Goal: Task Accomplishment & Management: Manage account settings

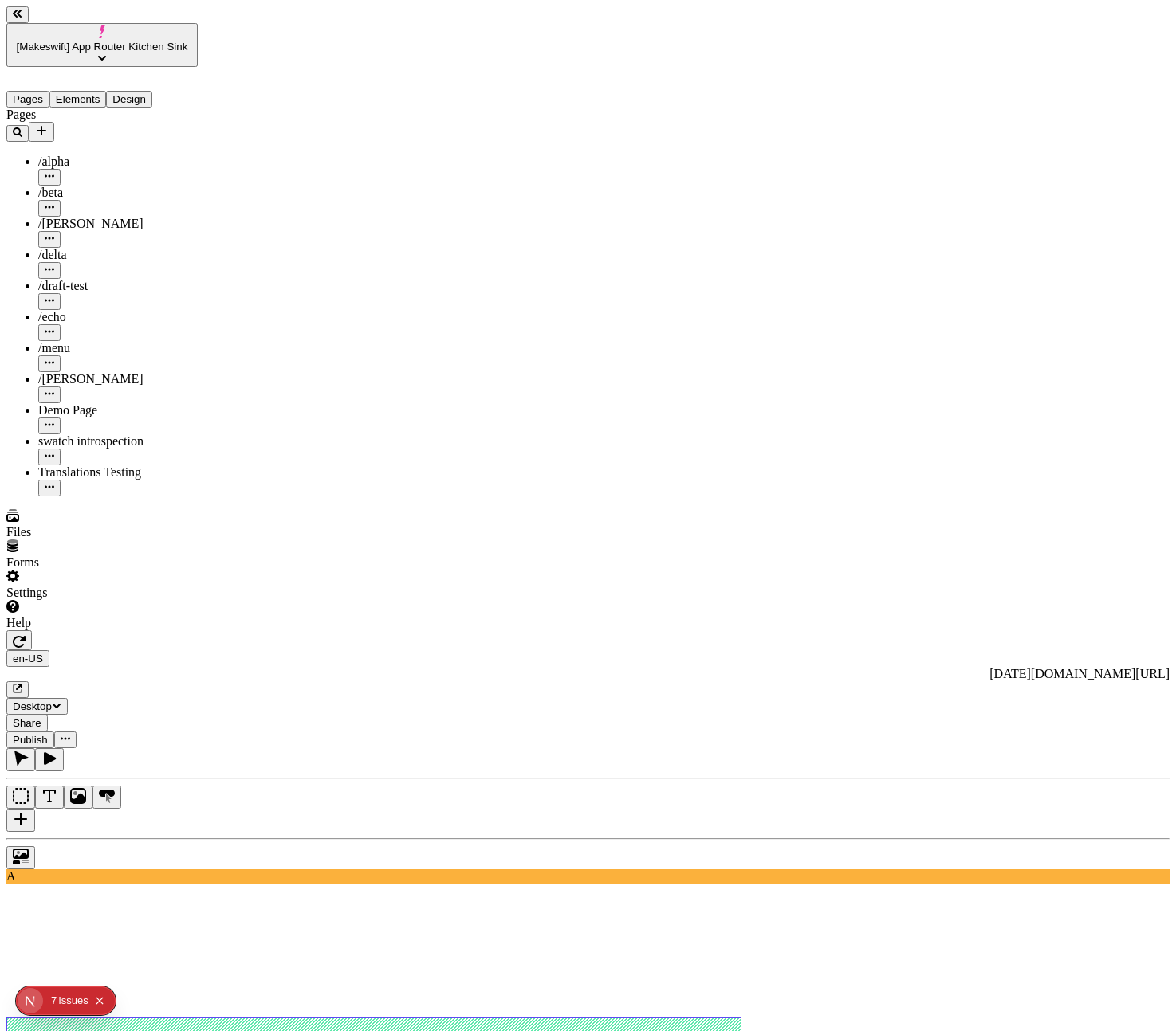
click at [51, 40] on span "[Makeswift] App Router Kitchen Sink" at bounding box center [103, 46] width 172 height 12
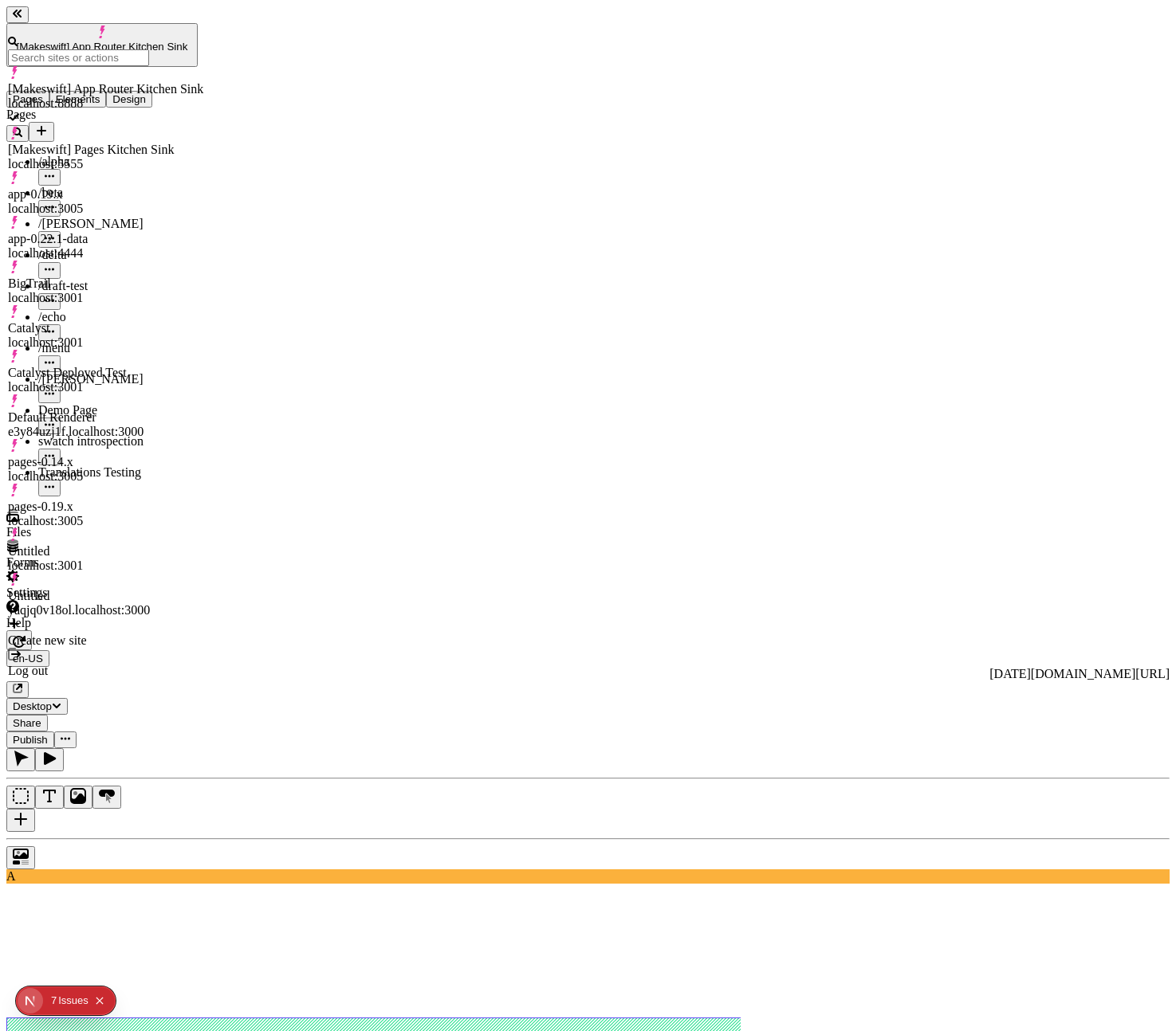
click at [145, 276] on div "BigTrail localhost:3001" at bounding box center [105, 290] width 195 height 28
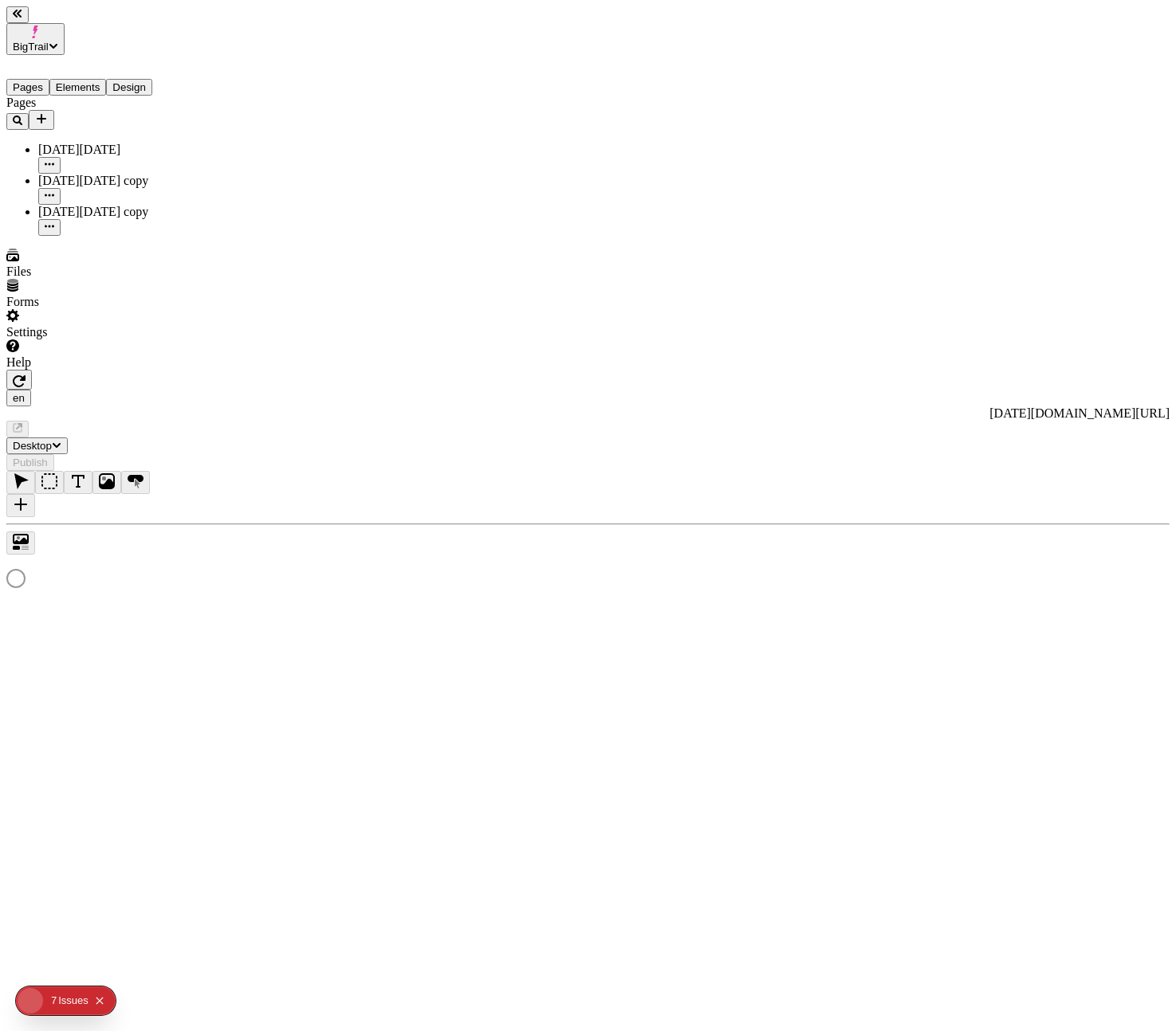
type input "/black-[DATE]-4"
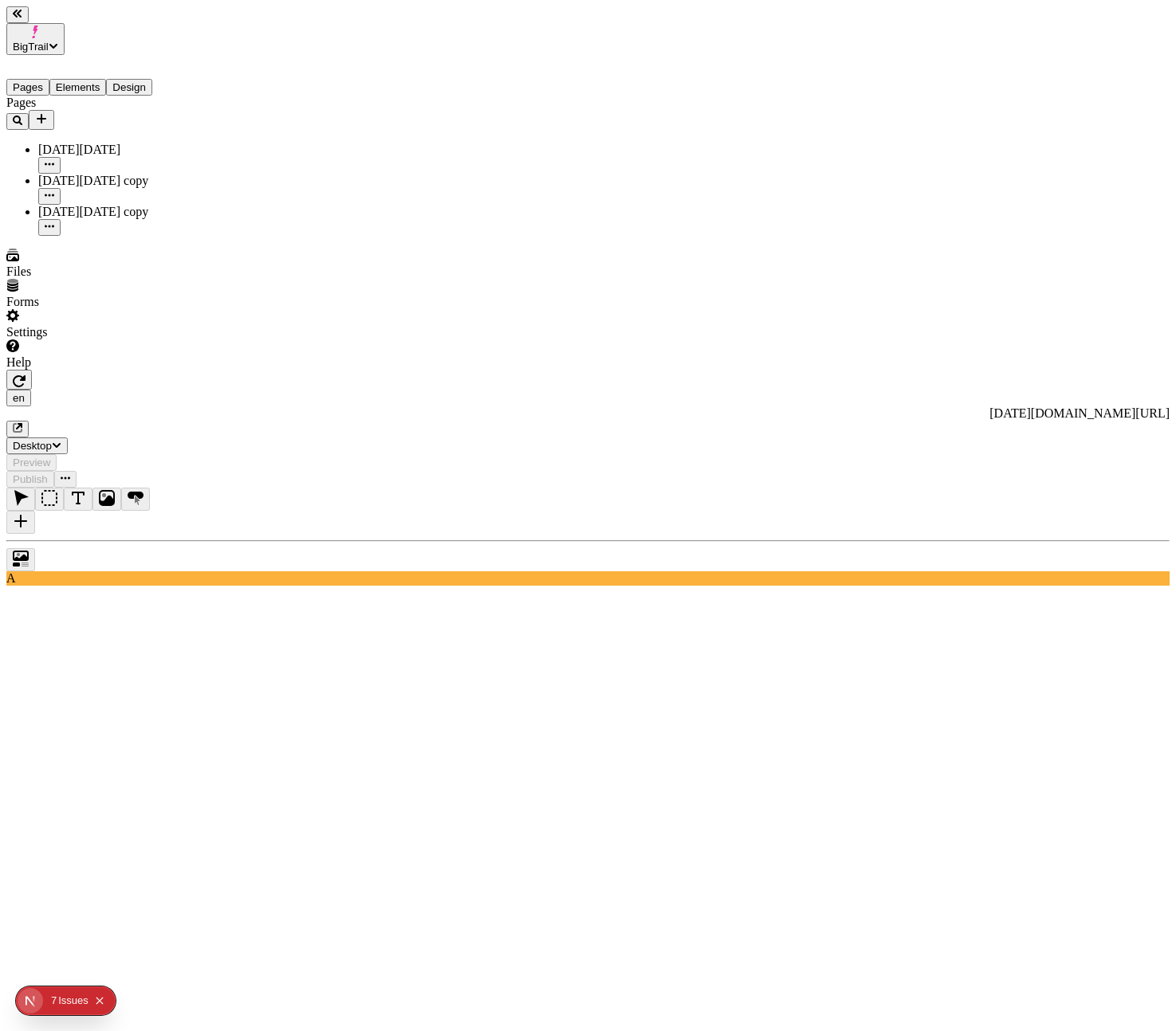
click at [25, 375] on icon "button" at bounding box center [19, 381] width 13 height 13
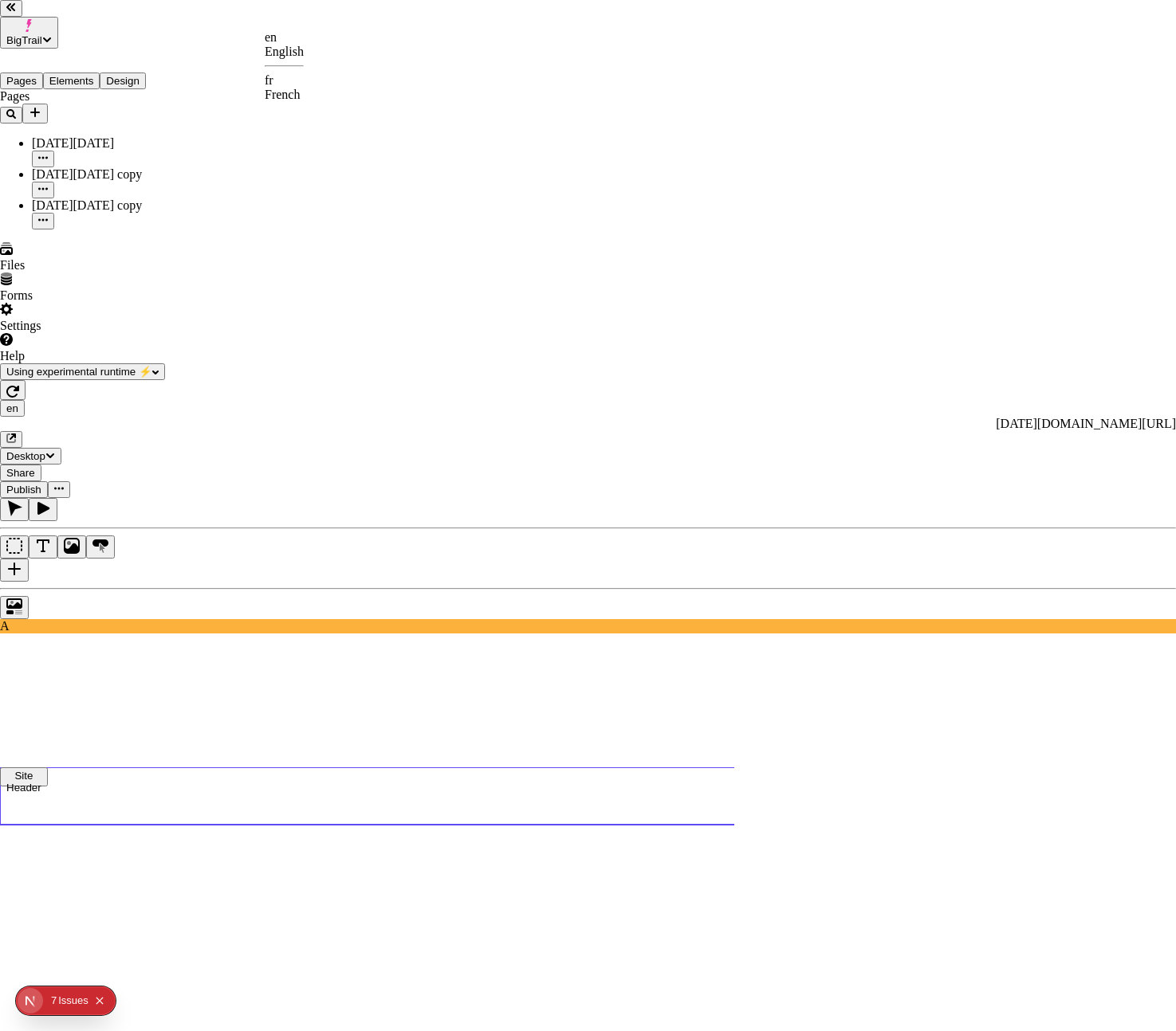
click at [304, 79] on div "fr French" at bounding box center [284, 87] width 39 height 28
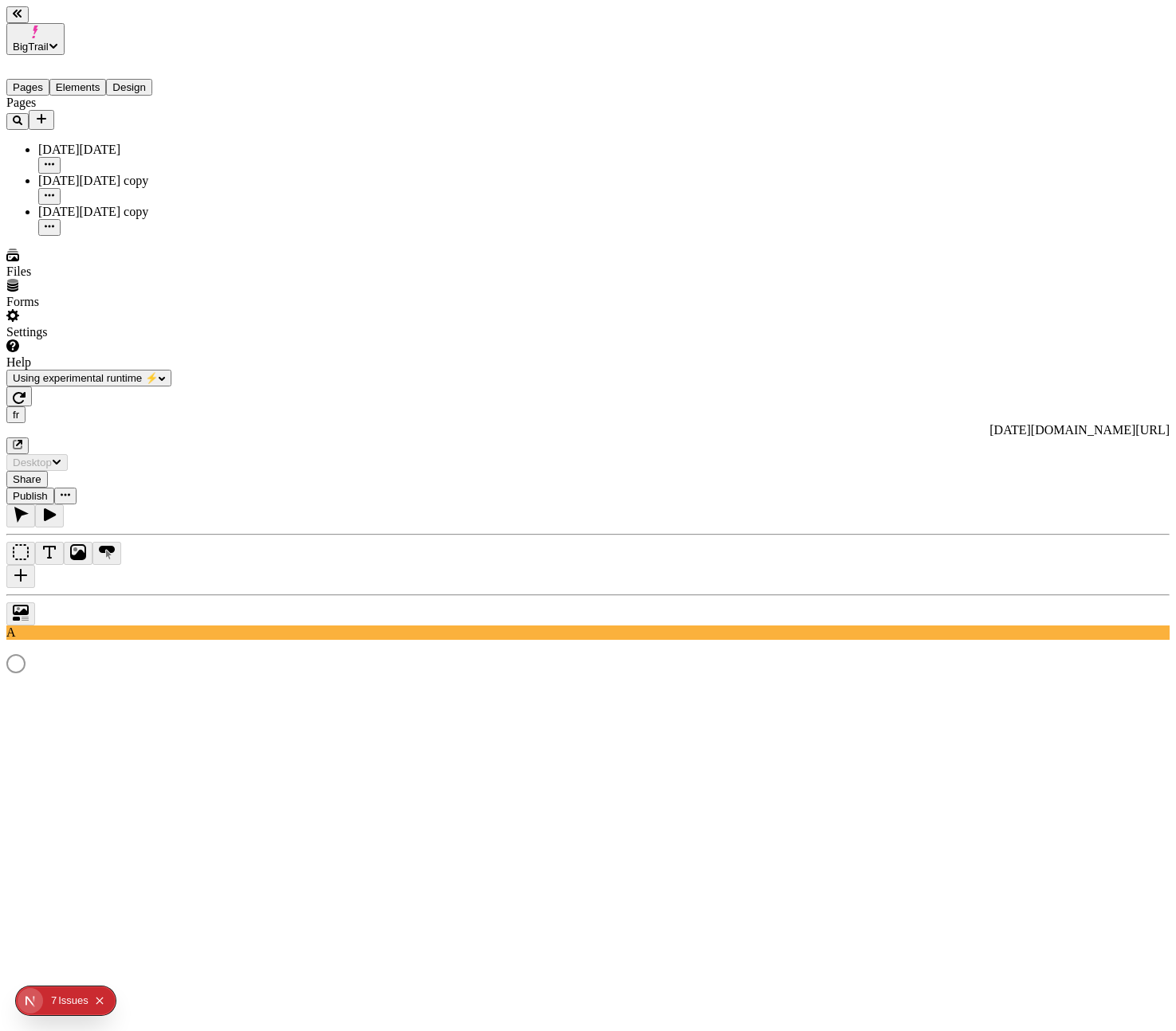
type input "/black-[DATE]-4"
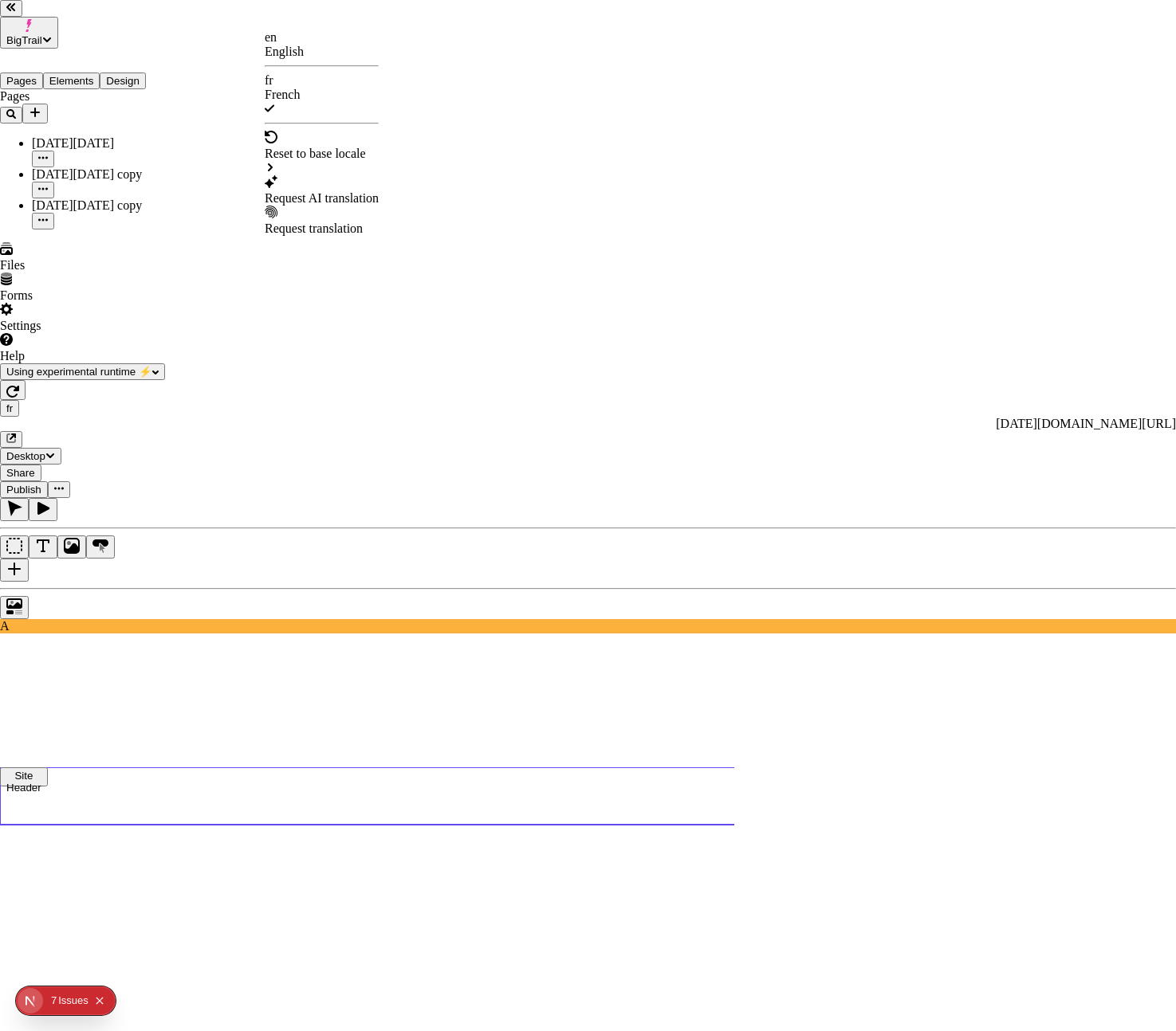
click at [308, 176] on div "Request AI translation" at bounding box center [322, 190] width 114 height 30
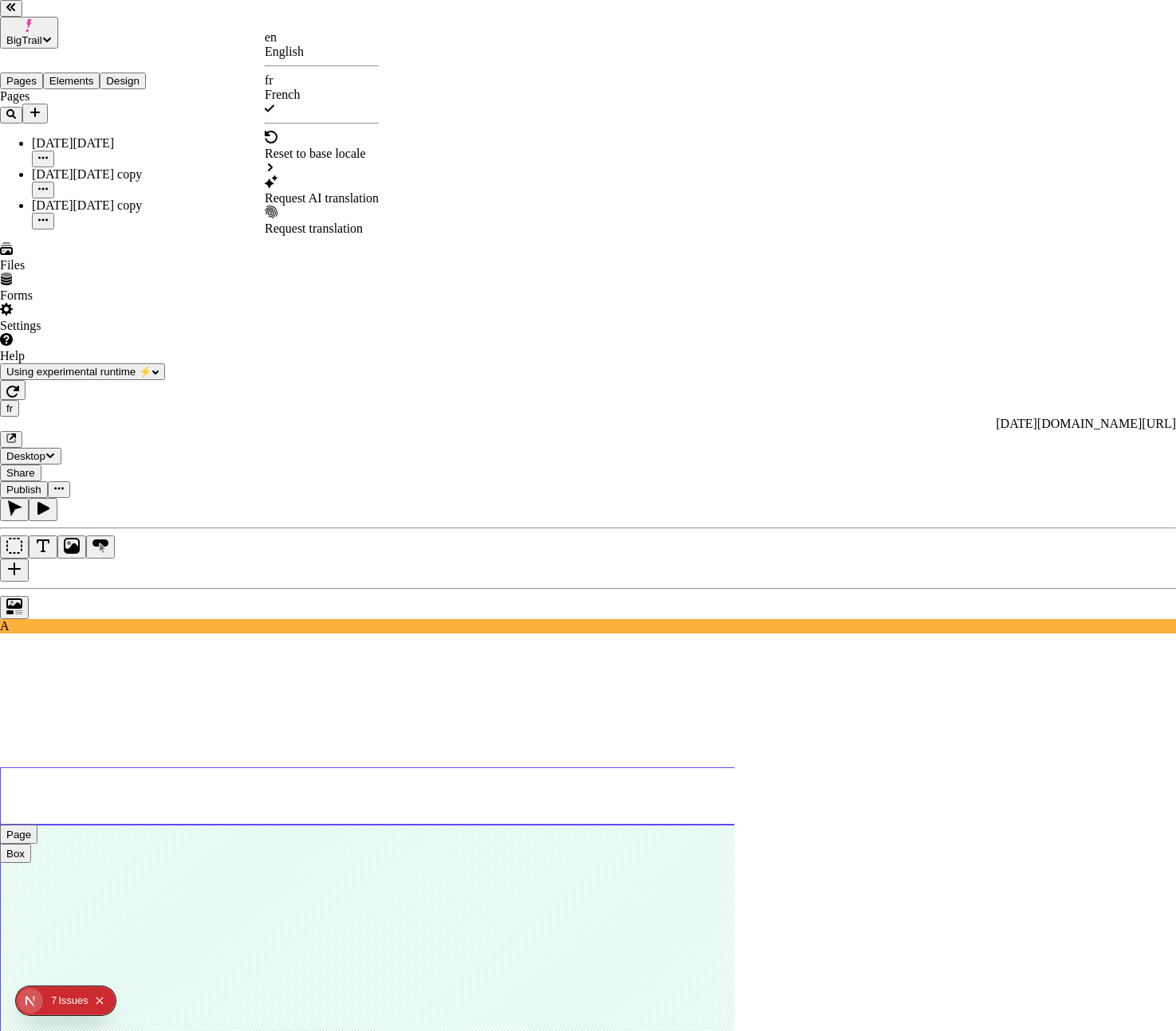
click at [354, 191] on div "Request AI translation" at bounding box center [322, 198] width 114 height 15
checkbox input "true"
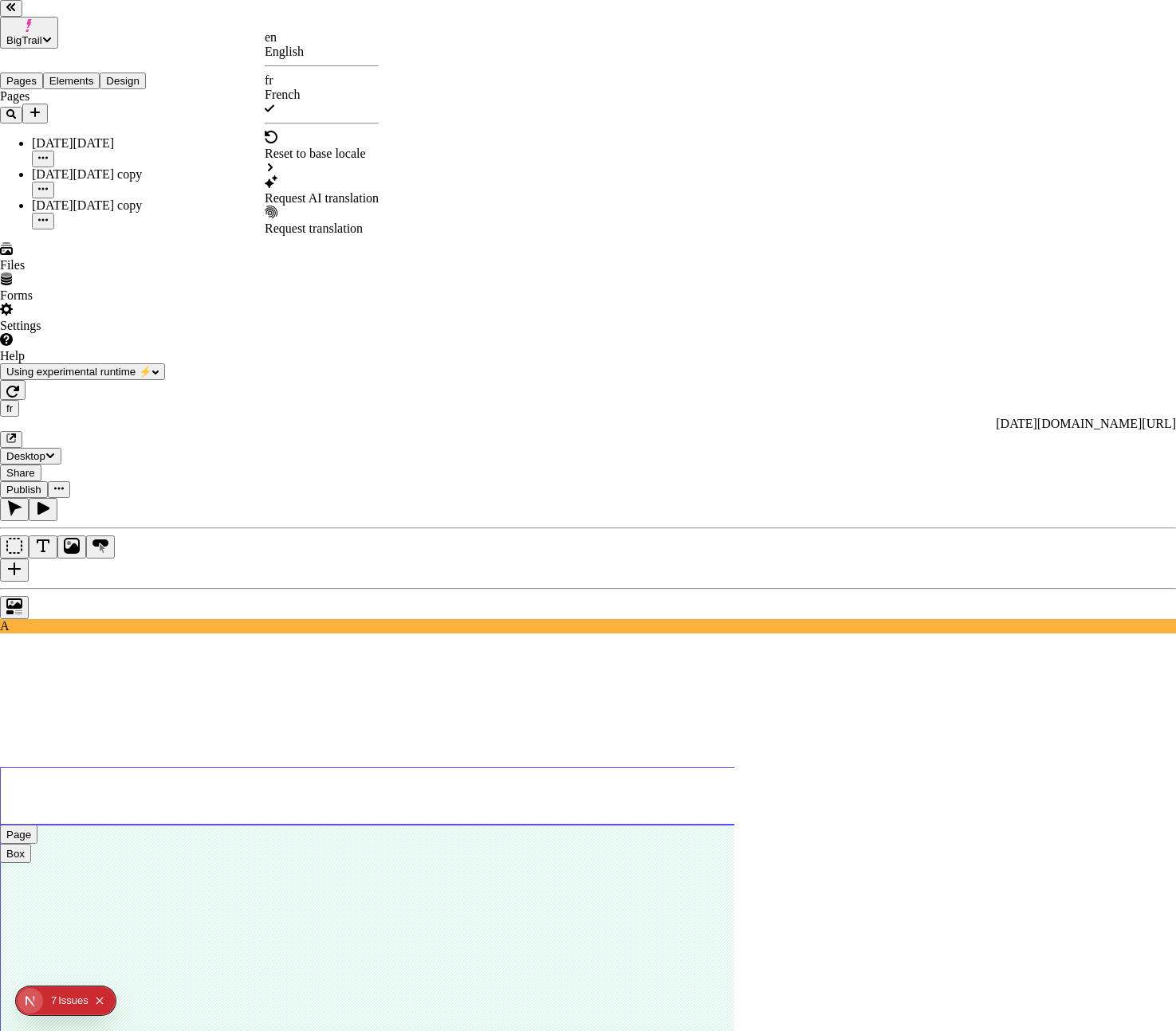
checkbox input "true"
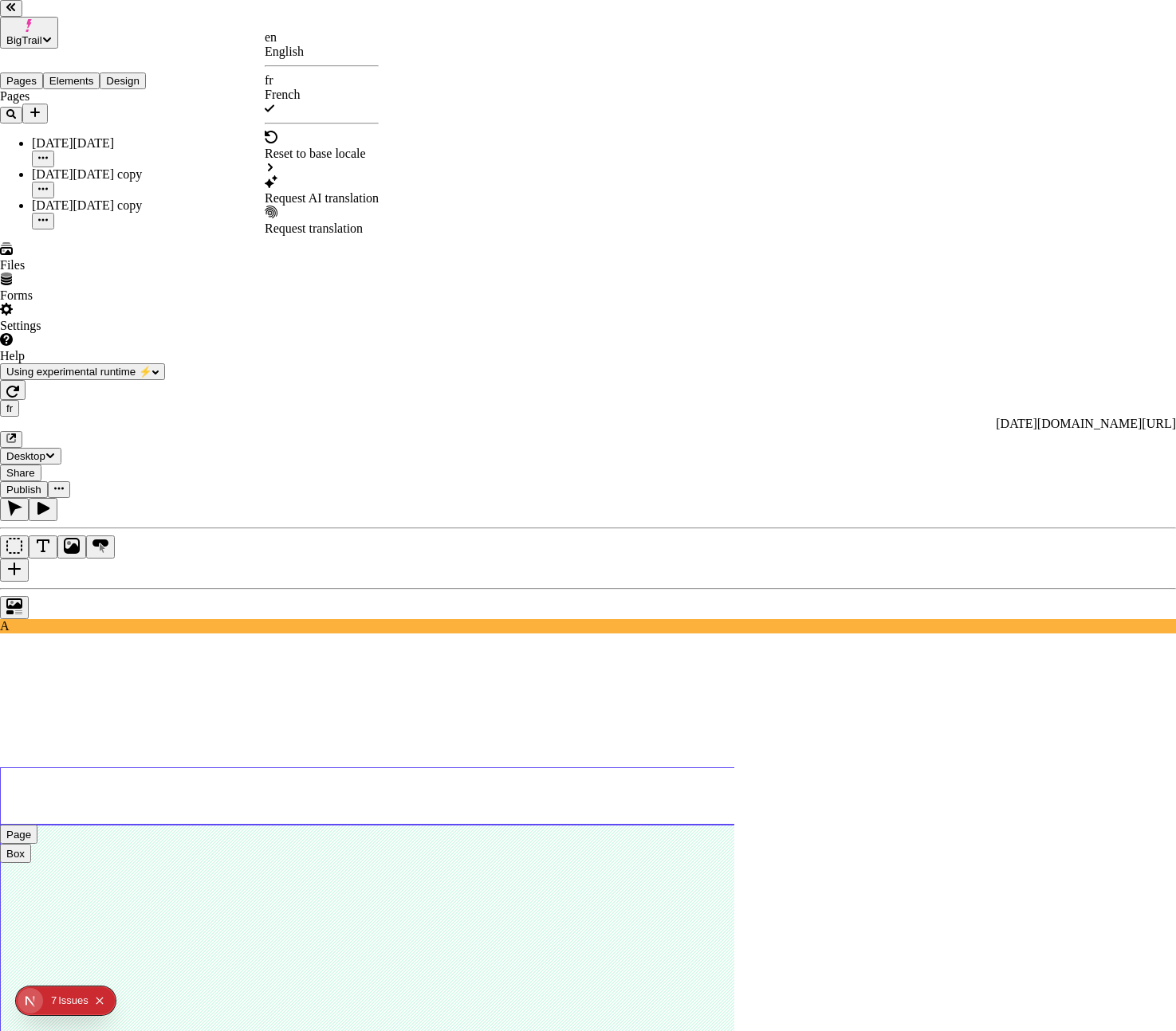
checkbox input "true"
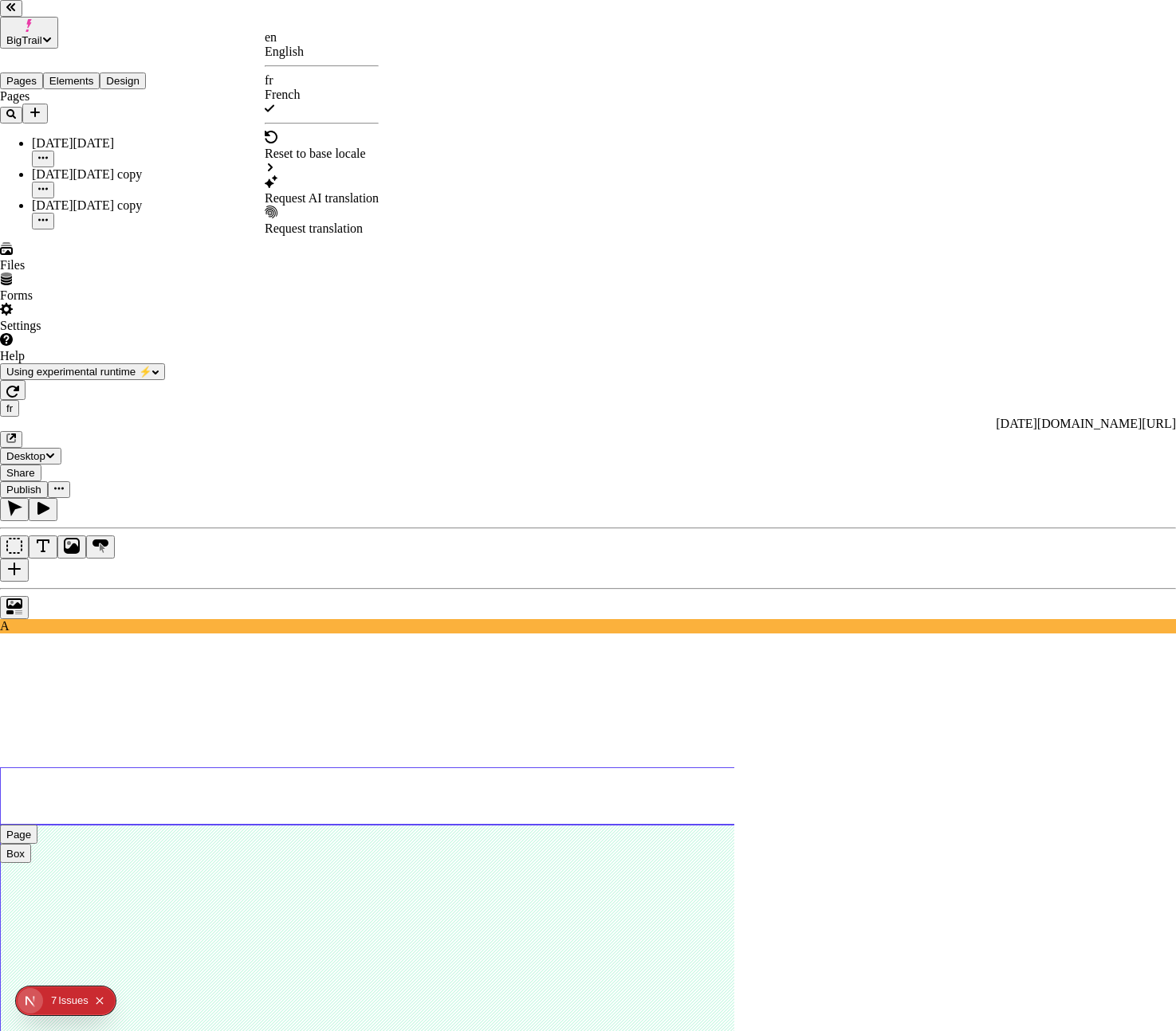
checkbox input "true"
checkbox input "false"
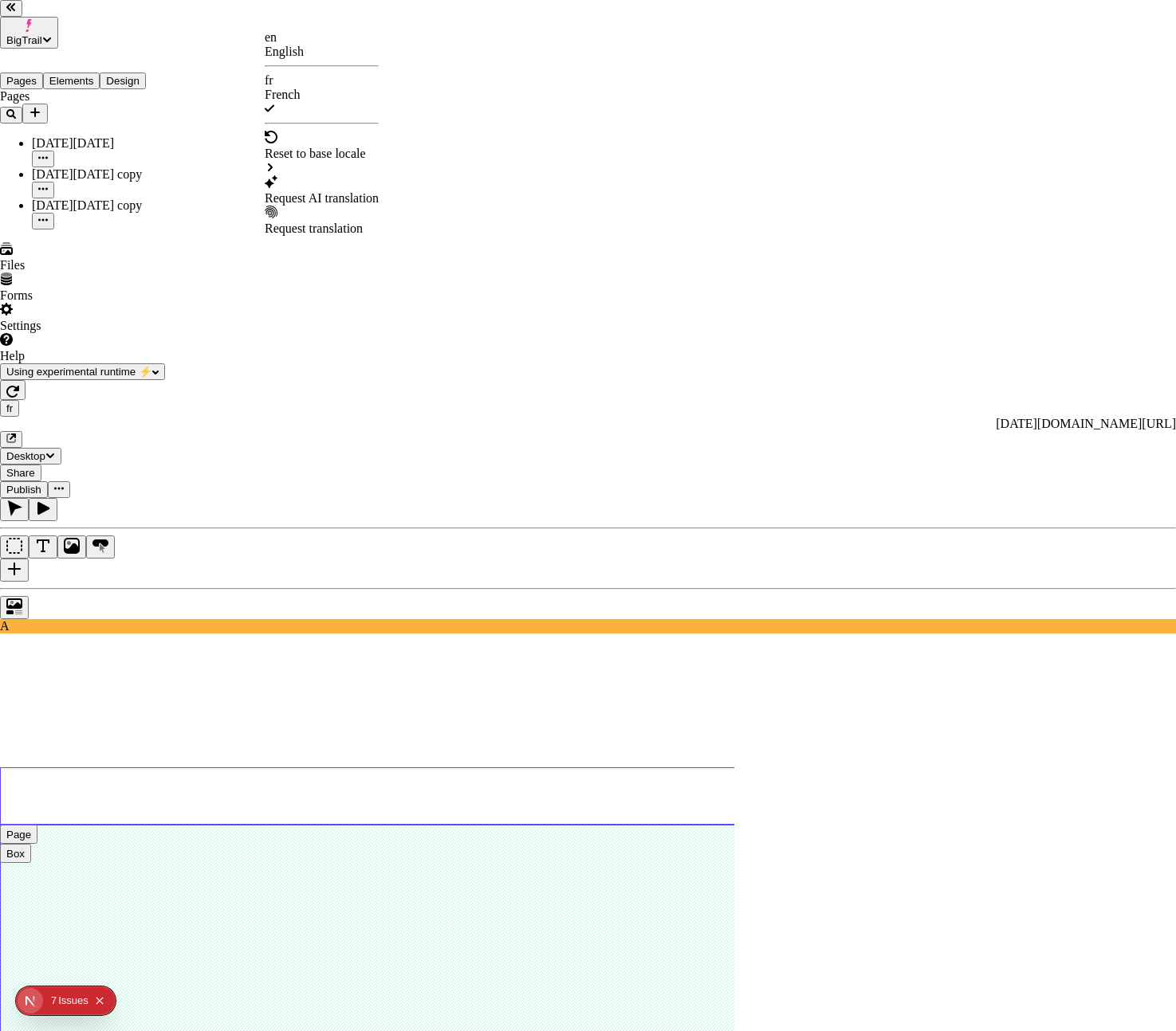
checkbox input "false"
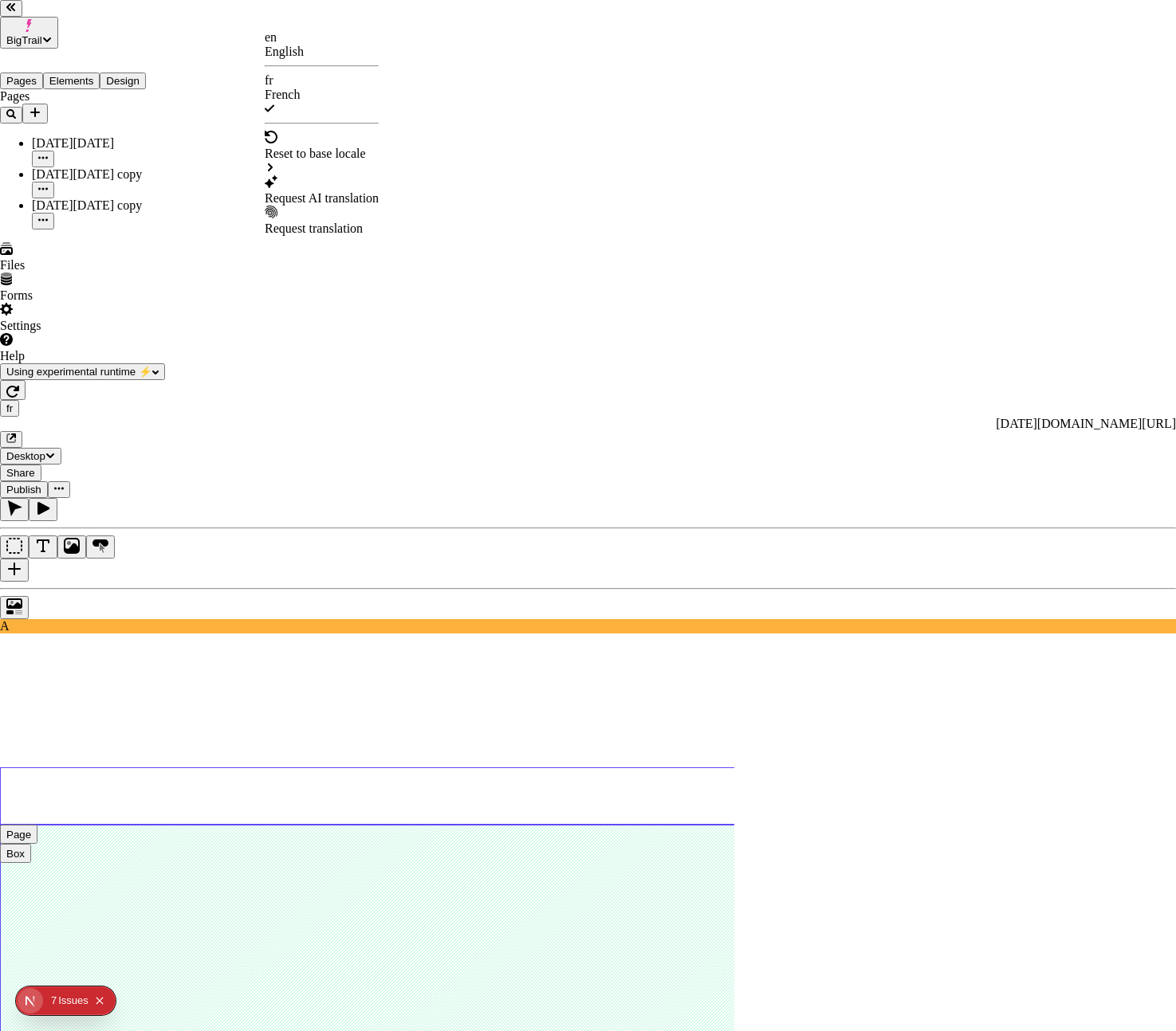
checkbox input "false"
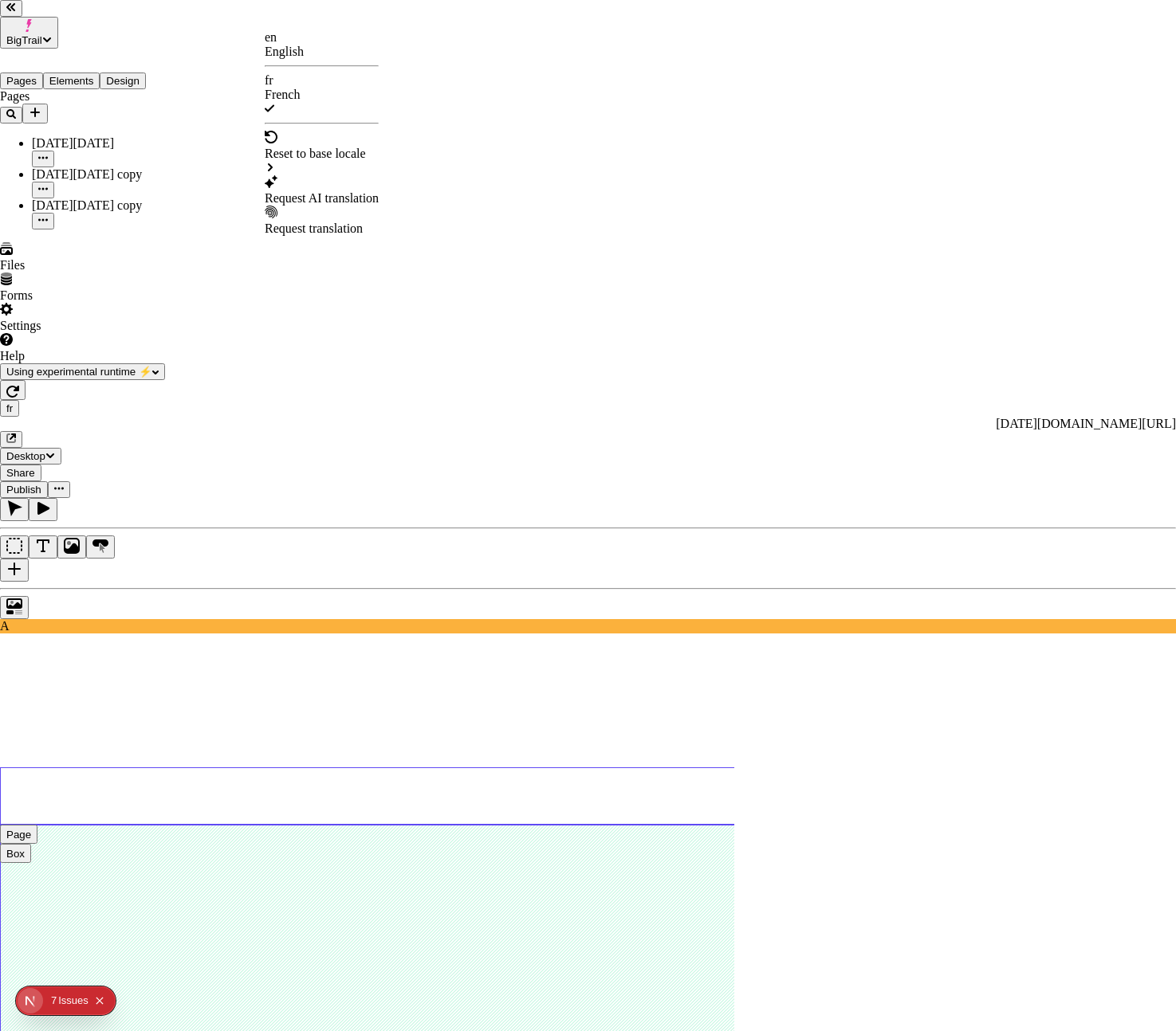
checkbox input "false"
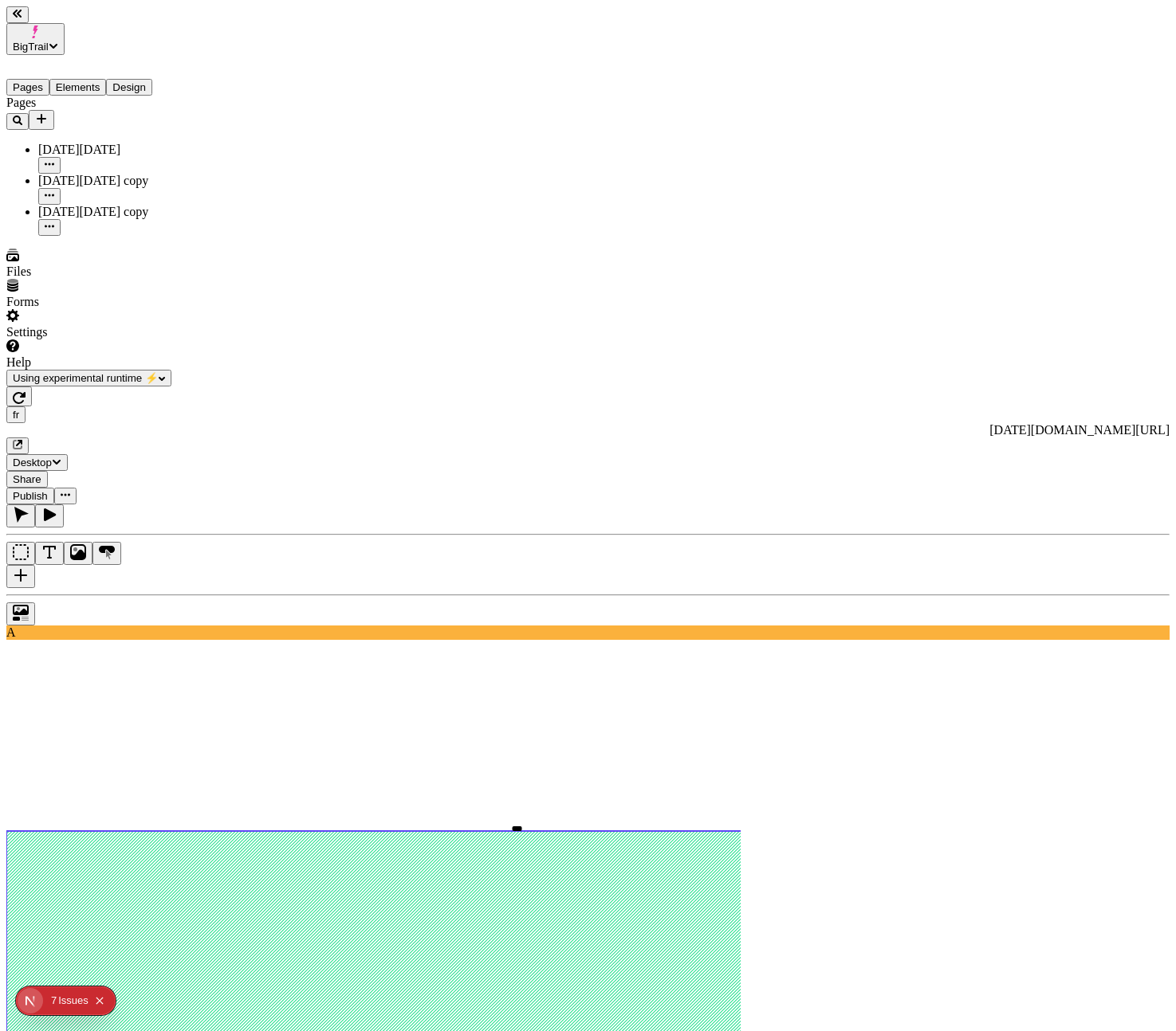
click at [100, 79] on button "Elements" at bounding box center [78, 87] width 58 height 17
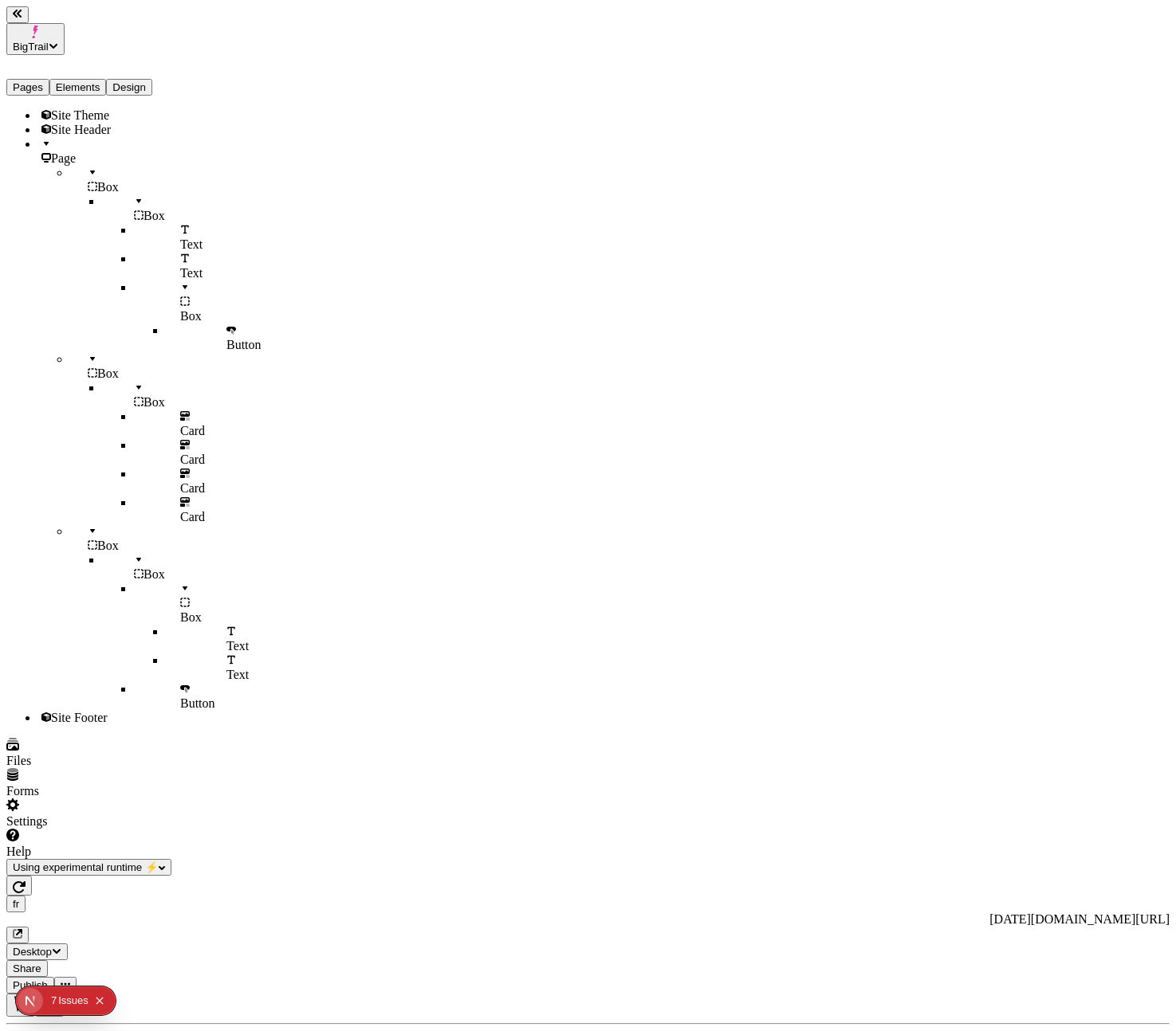
click at [38, 109] on div "Site Theme" at bounding box center [117, 116] width 160 height 15
click at [53, 123] on span "Site Header" at bounding box center [81, 130] width 60 height 14
click at [68, 109] on span "Site Theme" at bounding box center [80, 115] width 58 height 14
click at [76, 123] on span "Site Header" at bounding box center [81, 130] width 60 height 14
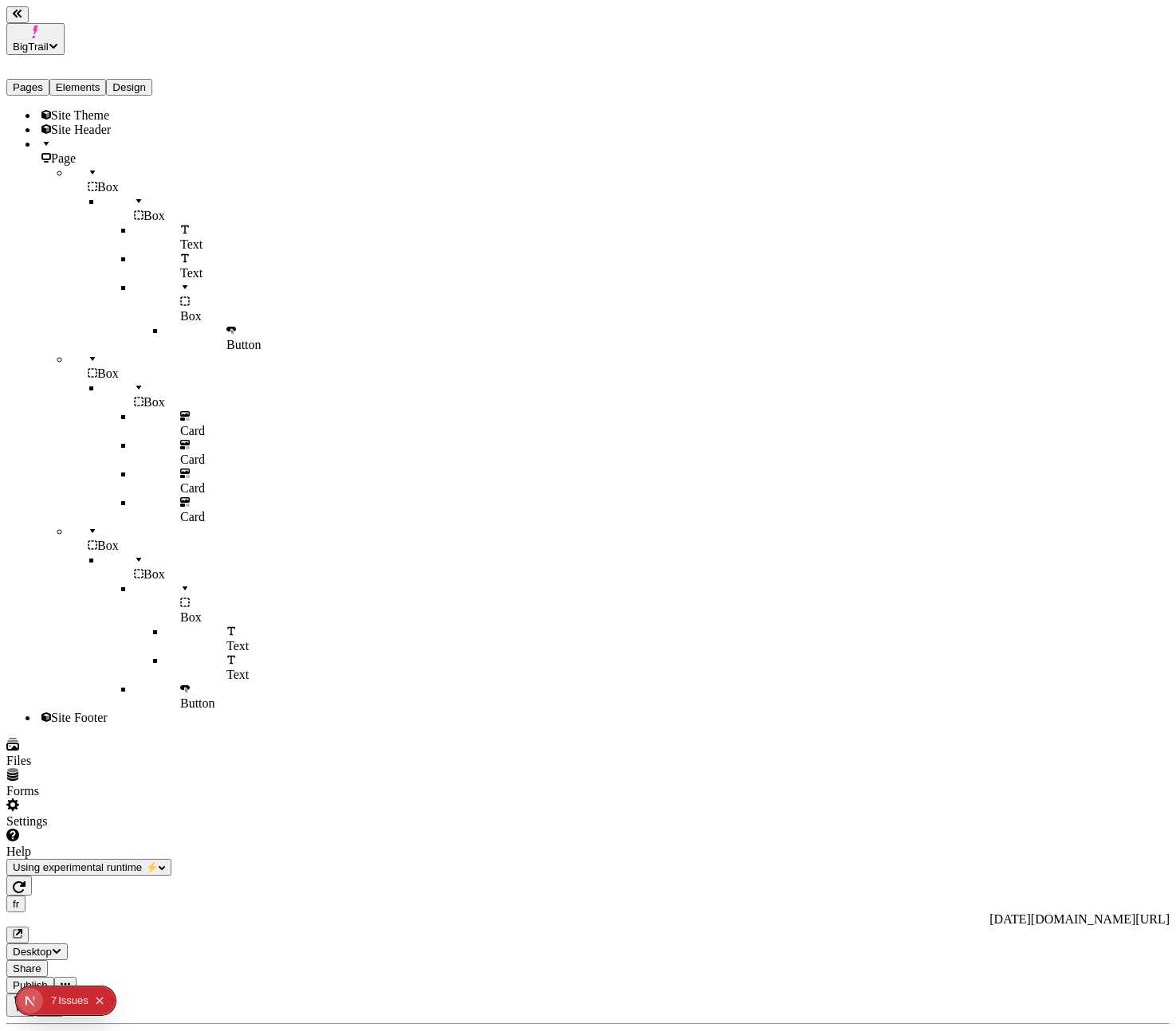
click at [881, 213] on input "Text" at bounding box center [871, 204] width 141 height 17
type input "Custom Link"
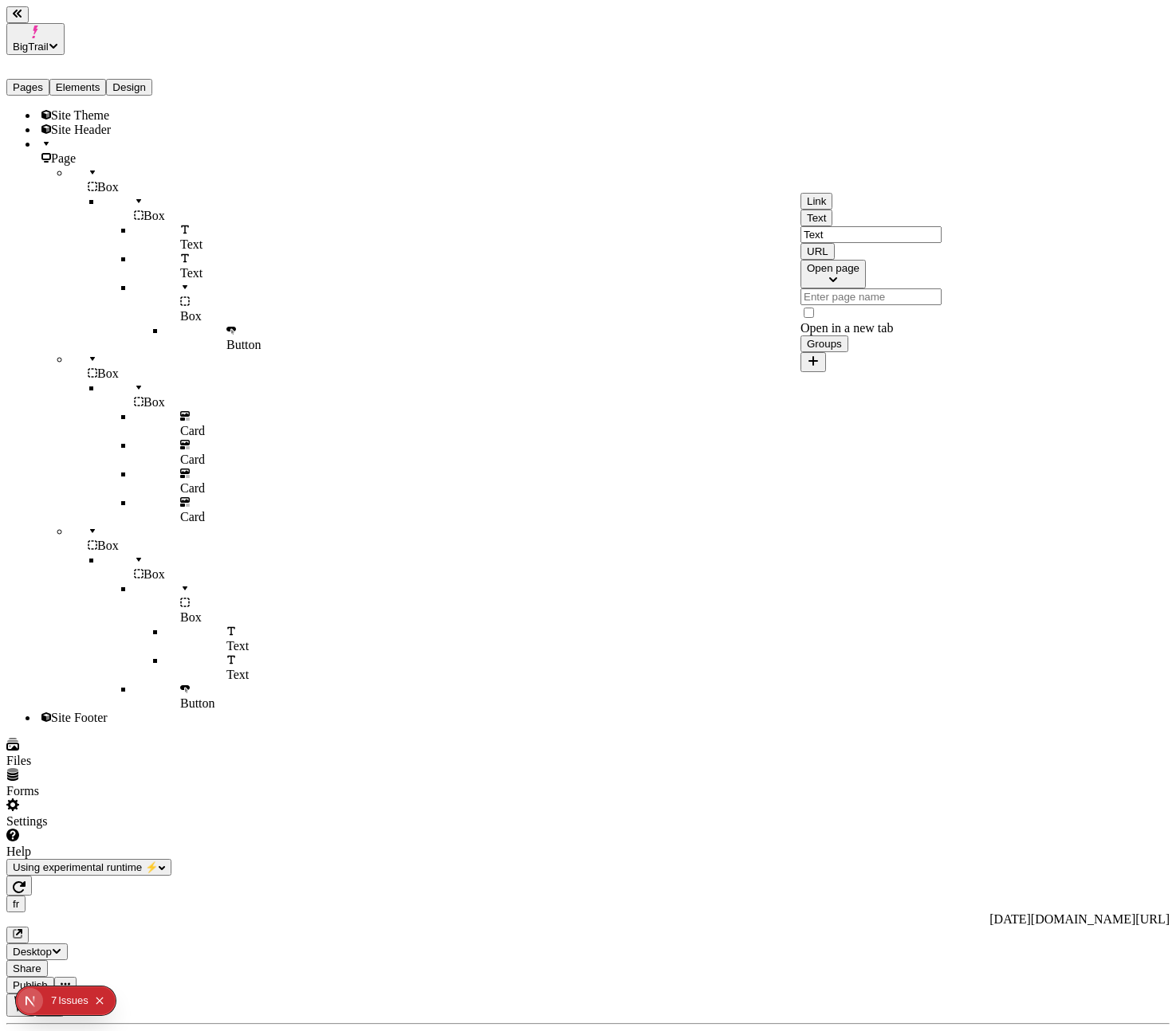
click at [890, 243] on input "Text" at bounding box center [871, 234] width 141 height 17
type input "Another Link"
drag, startPoint x: 1048, startPoint y: 409, endPoint x: 1024, endPoint y: 384, distance: 34.7
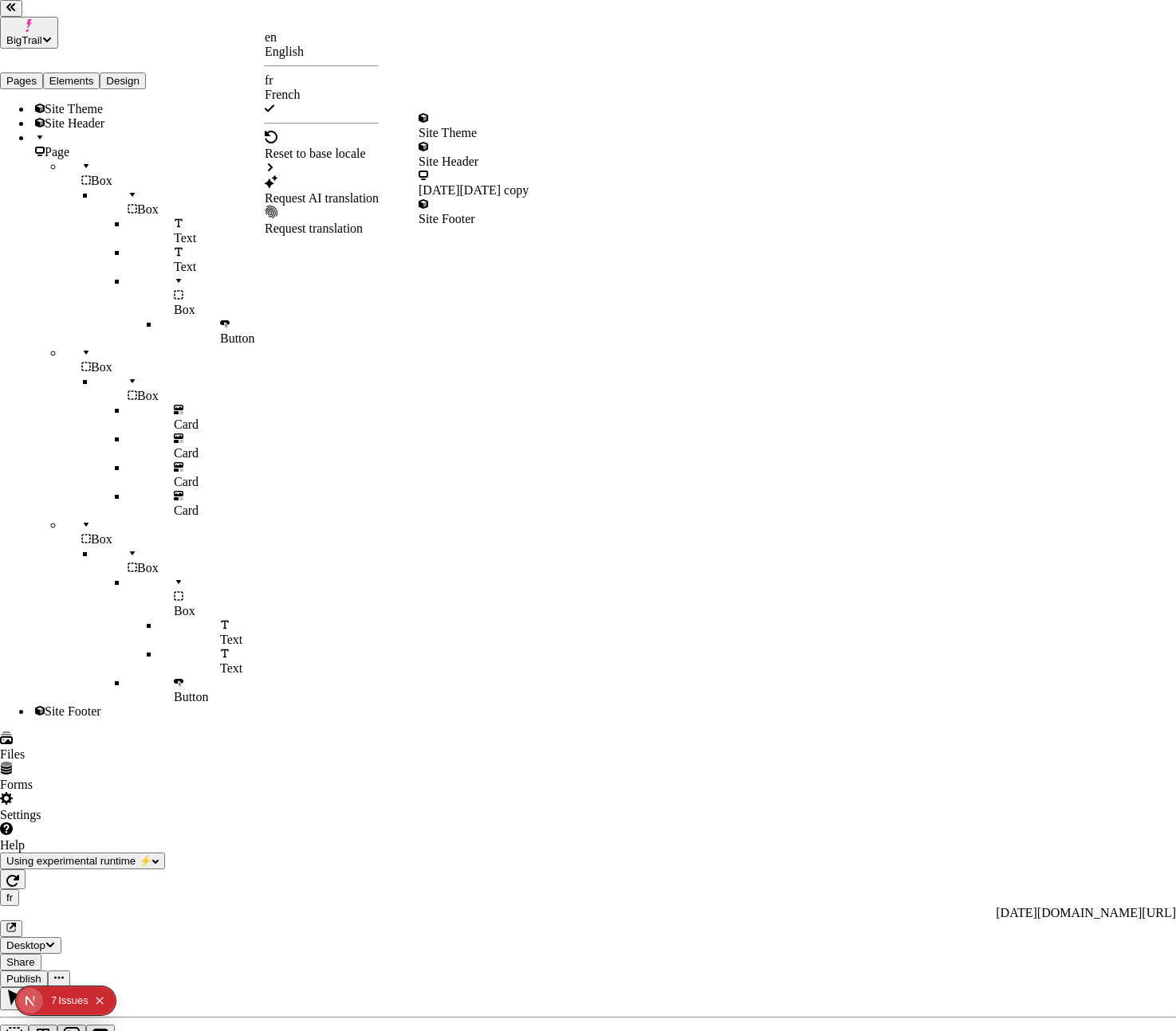
click at [332, 176] on div "Request AI translation" at bounding box center [322, 190] width 114 height 30
checkbox input "true"
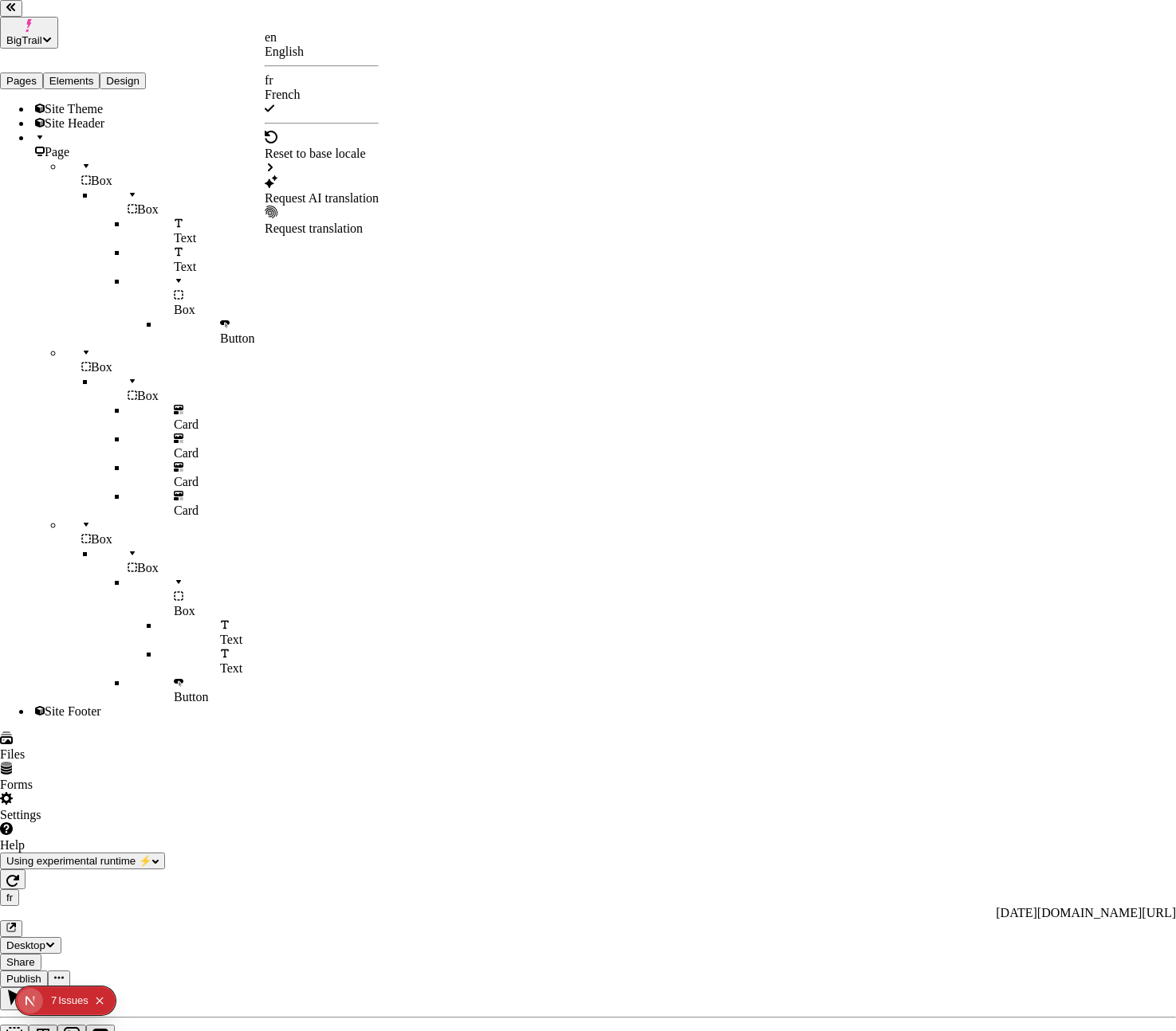
checkbox input "true"
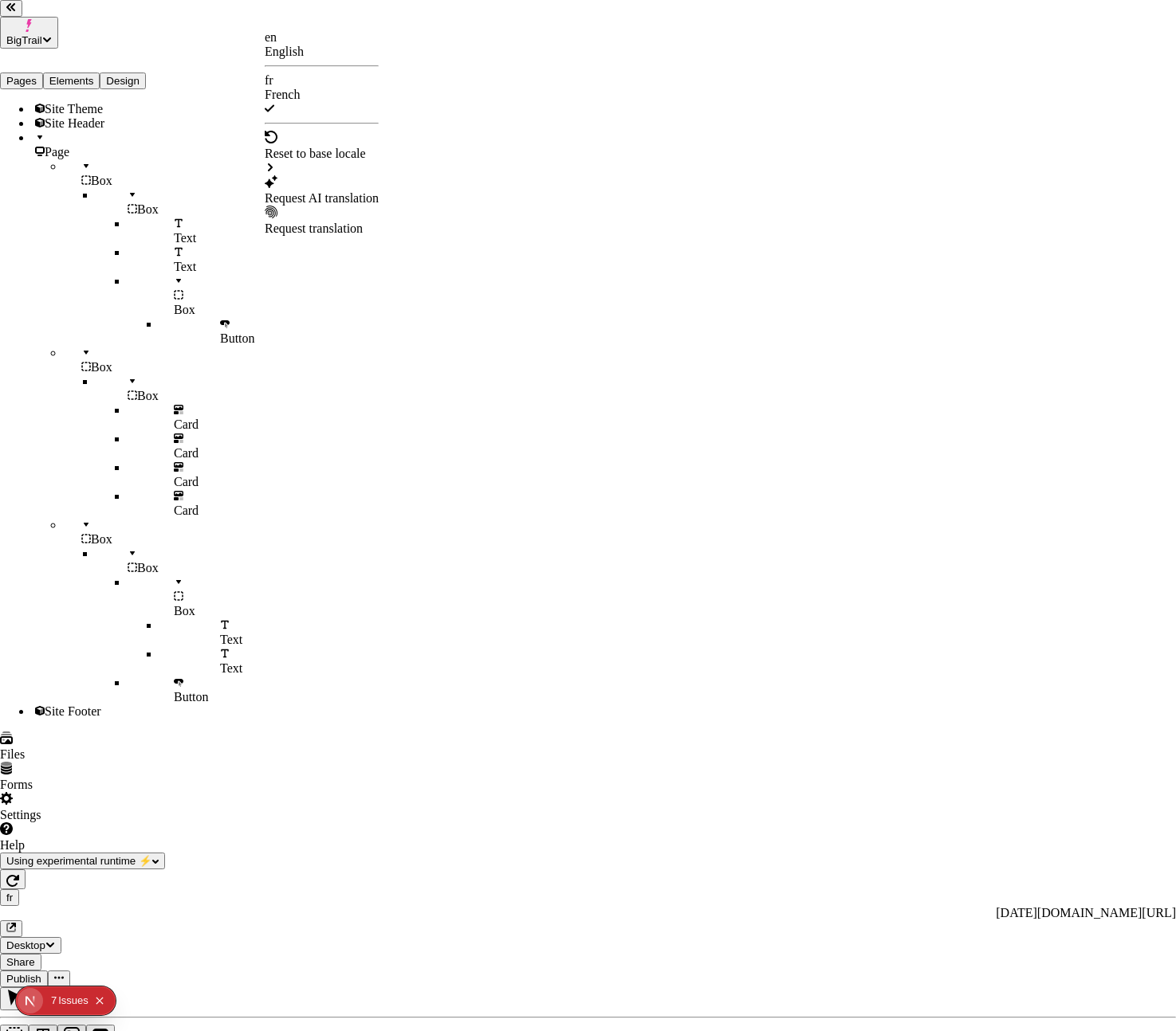
checkbox input "true"
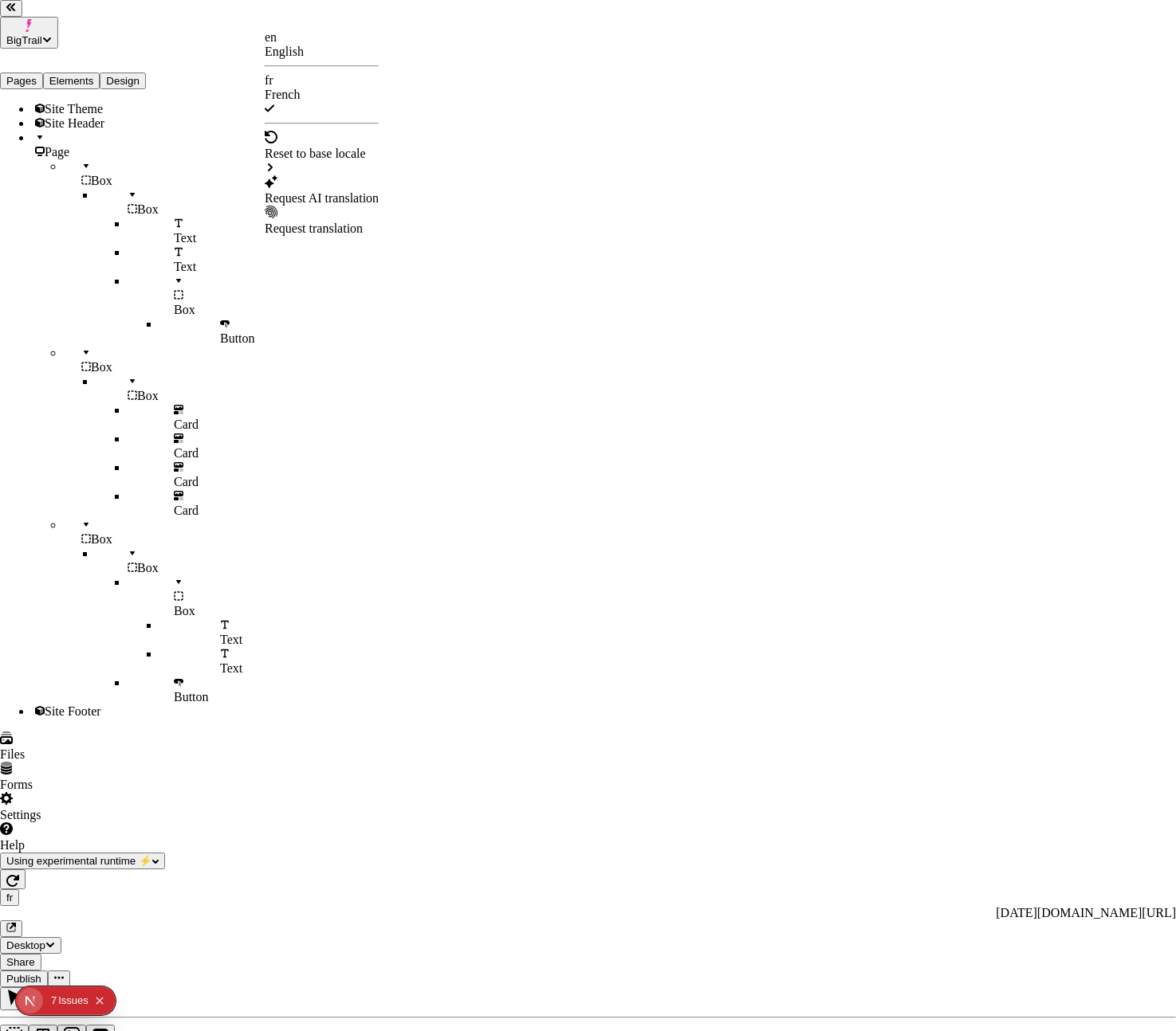
checkbox input "true"
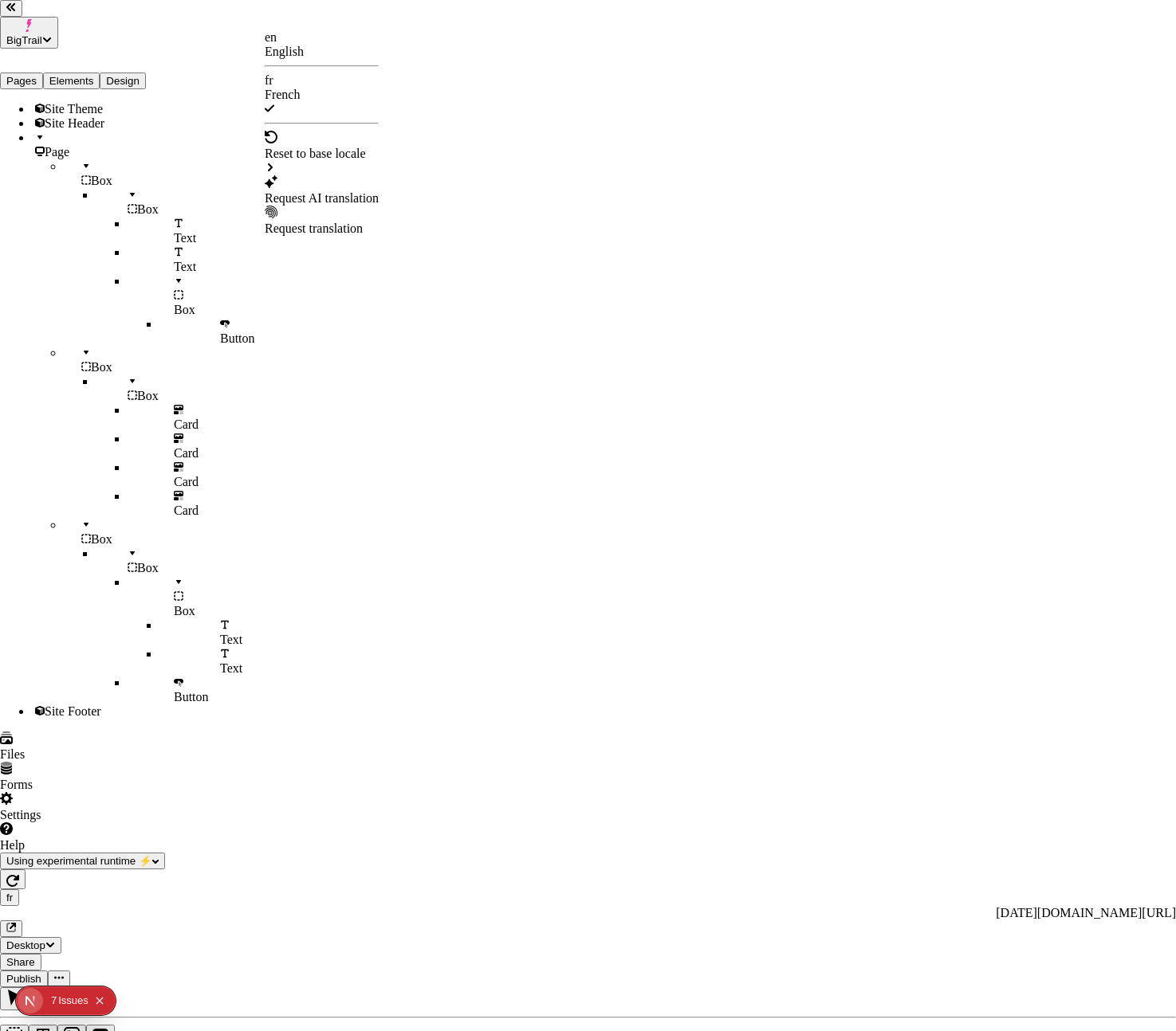
checkbox input "true"
checkbox input "false"
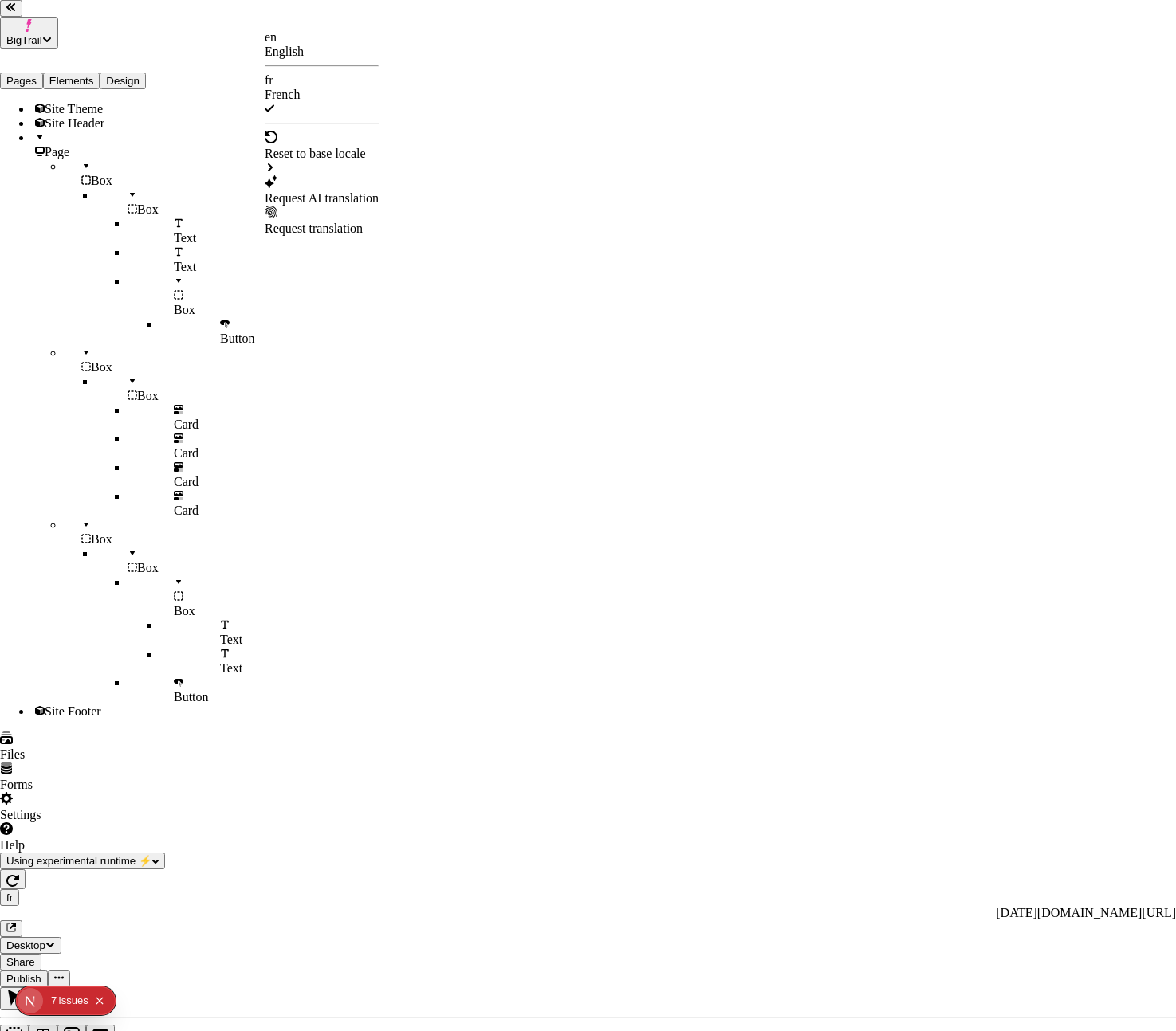
checkbox input "false"
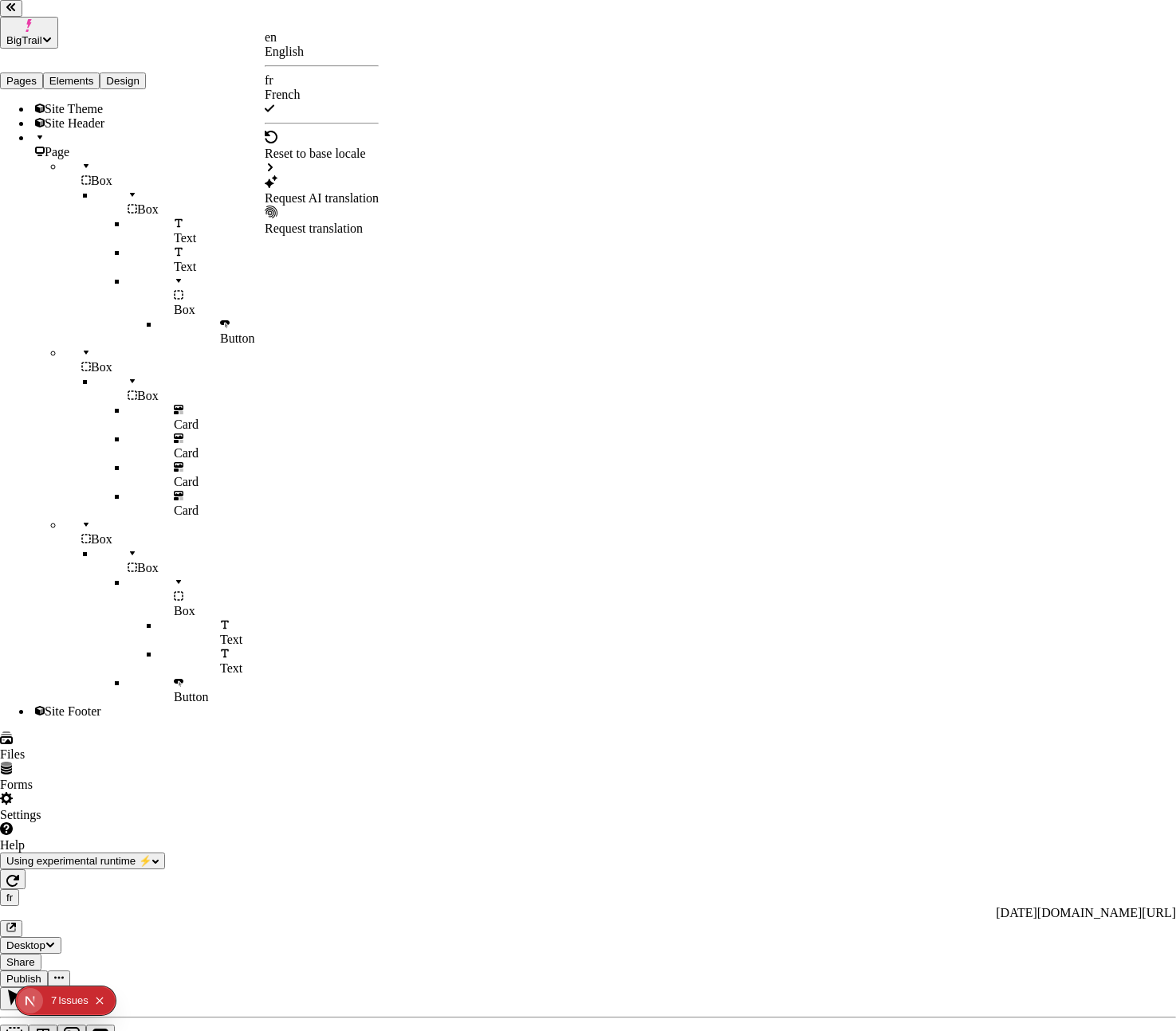
checkbox input "false"
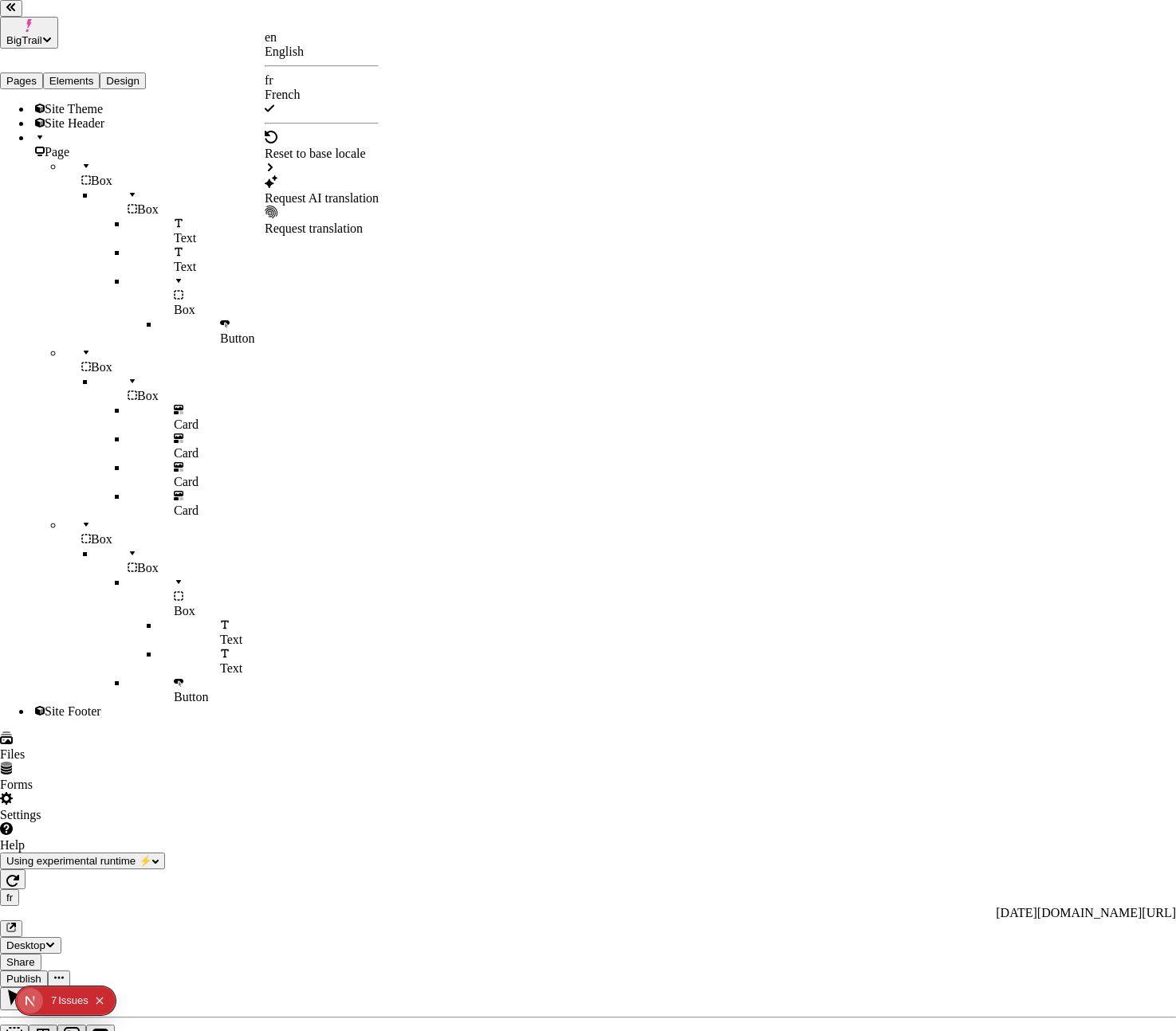
checkbox input "false"
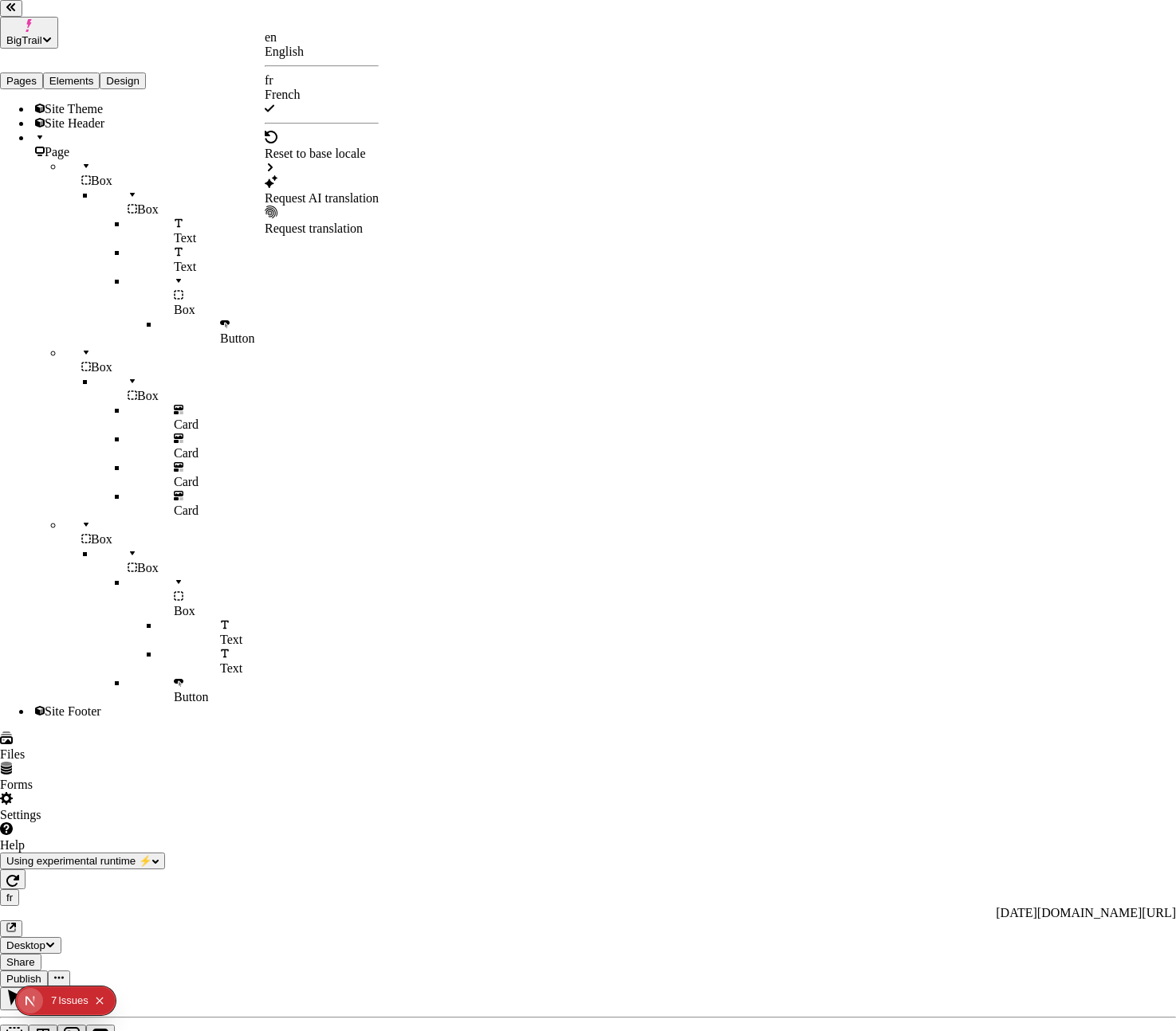
checkbox input "false"
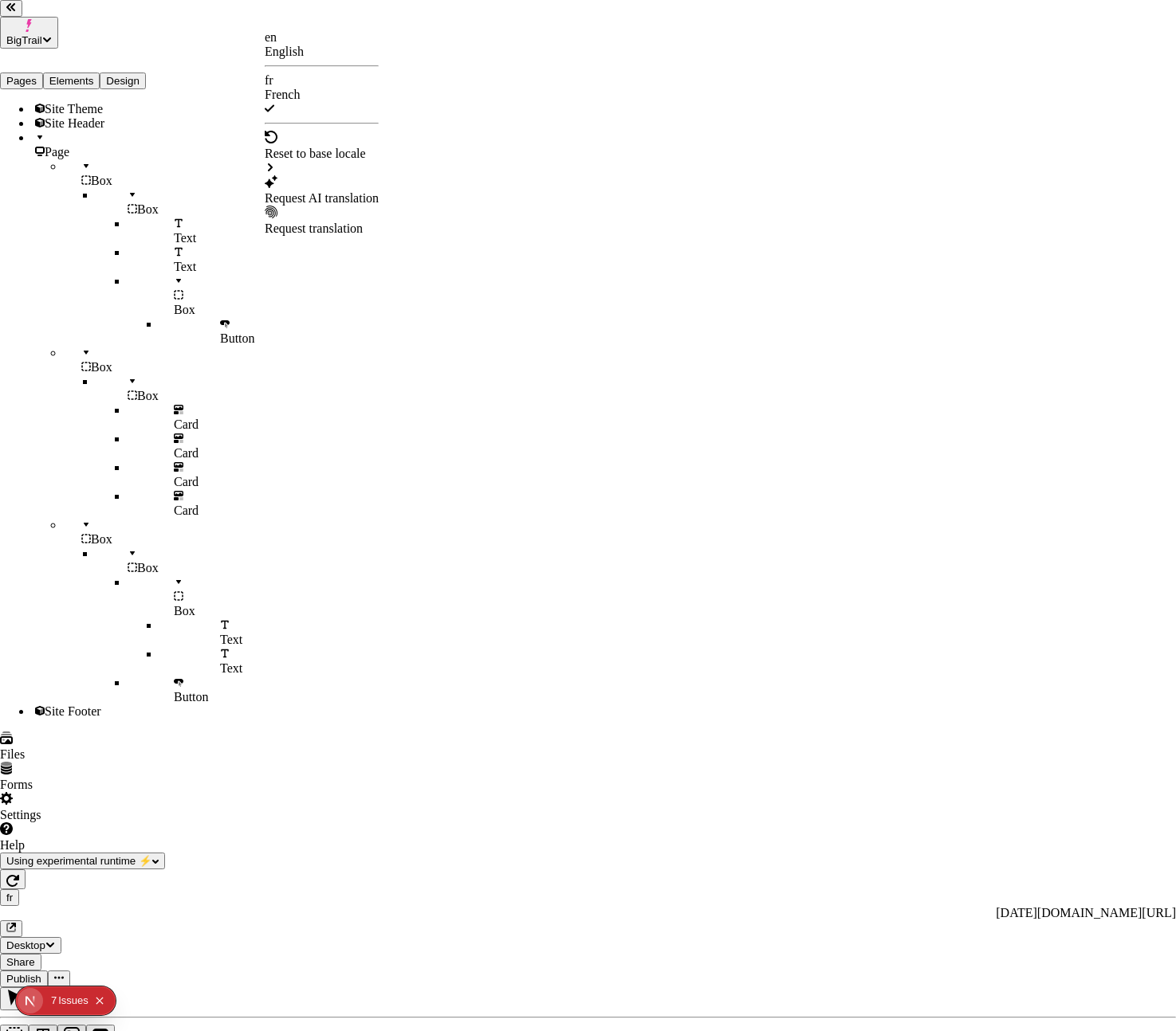
click at [343, 191] on div "Request AI translation" at bounding box center [322, 198] width 114 height 15
drag, startPoint x: 417, startPoint y: 304, endPoint x: 429, endPoint y: 330, distance: 28.6
checkbox input "true"
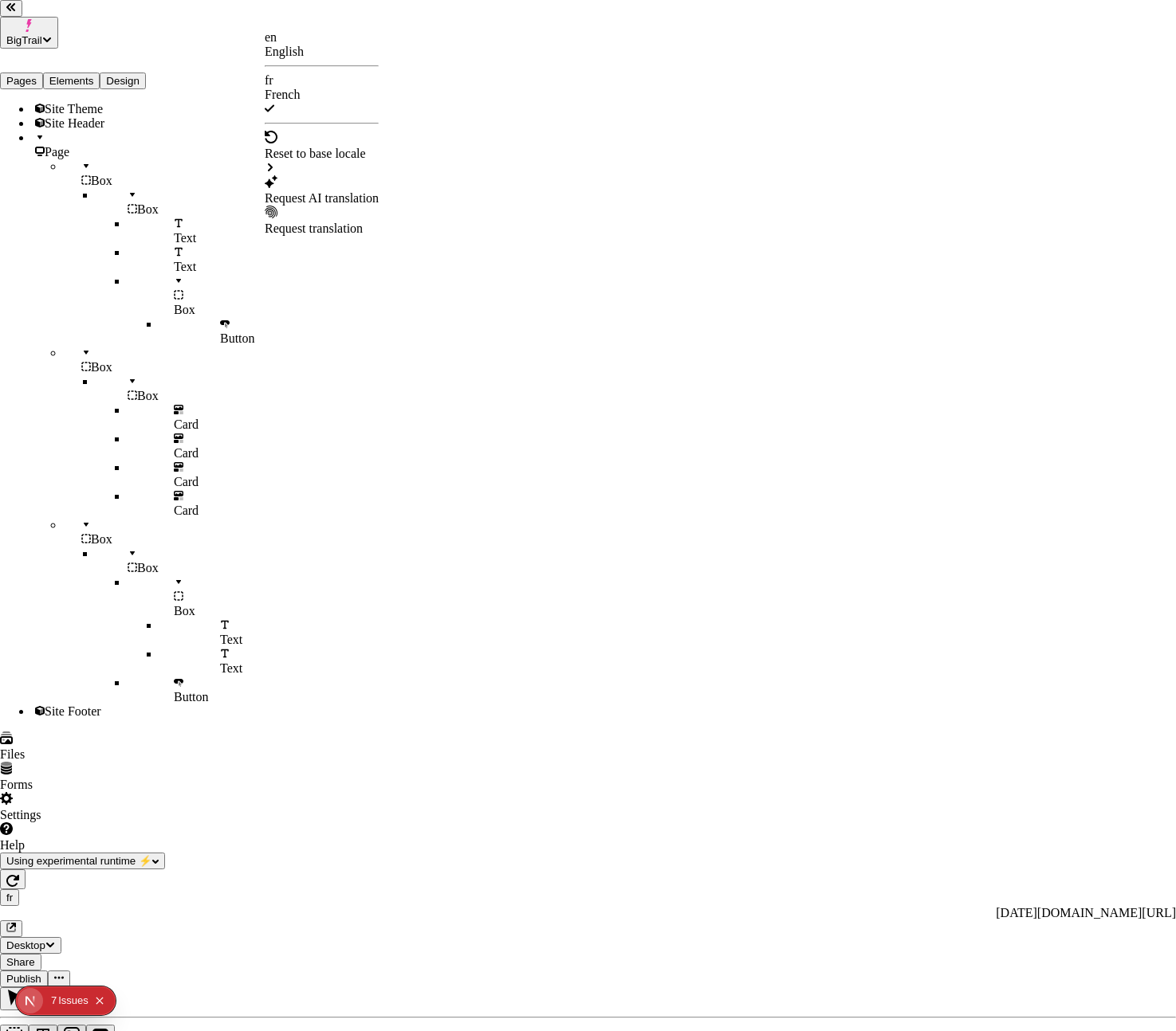
checkbox input "true"
checkbox input "false"
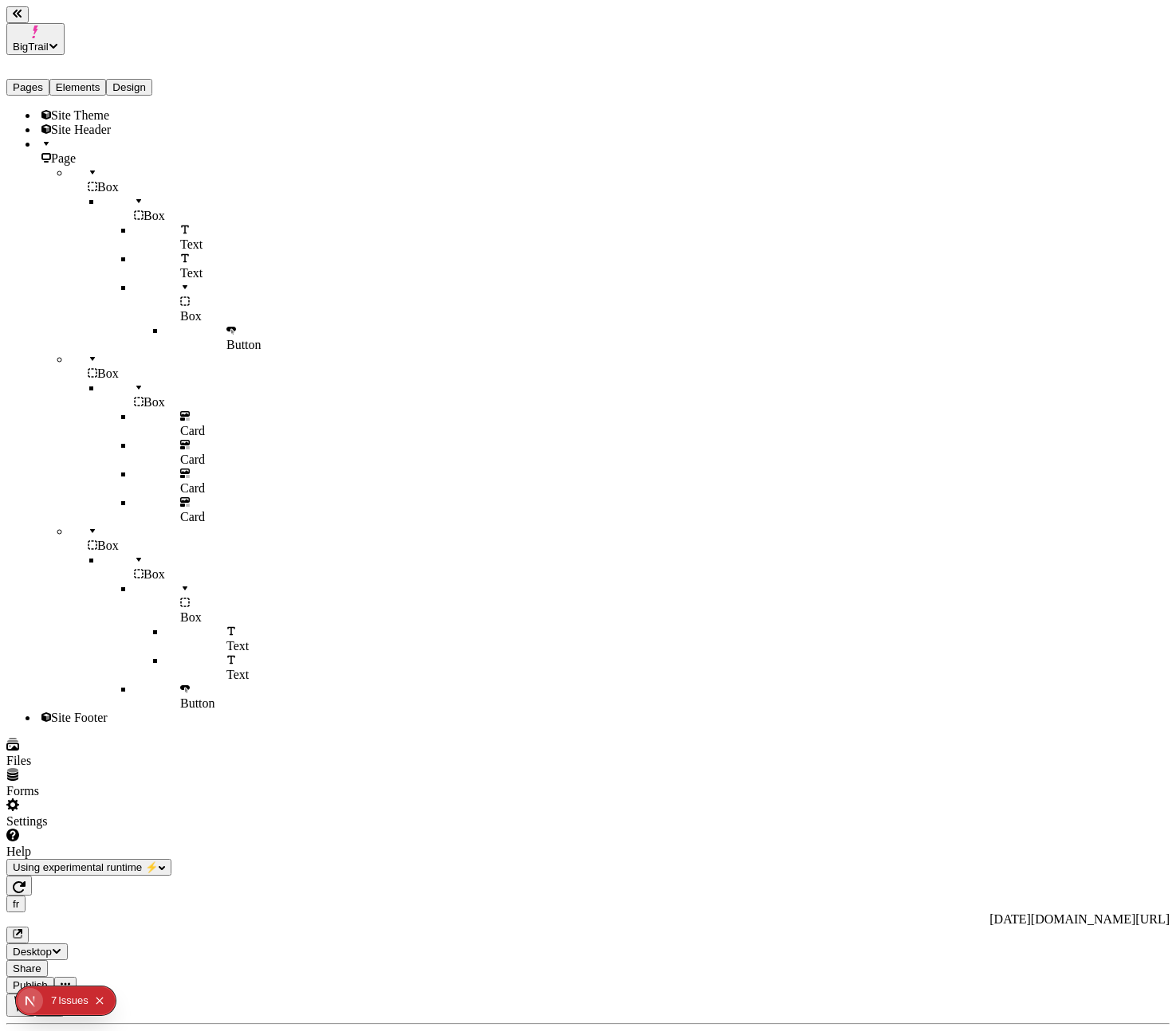
click at [65, 23] on button "BigTrail" at bounding box center [36, 39] width 58 height 32
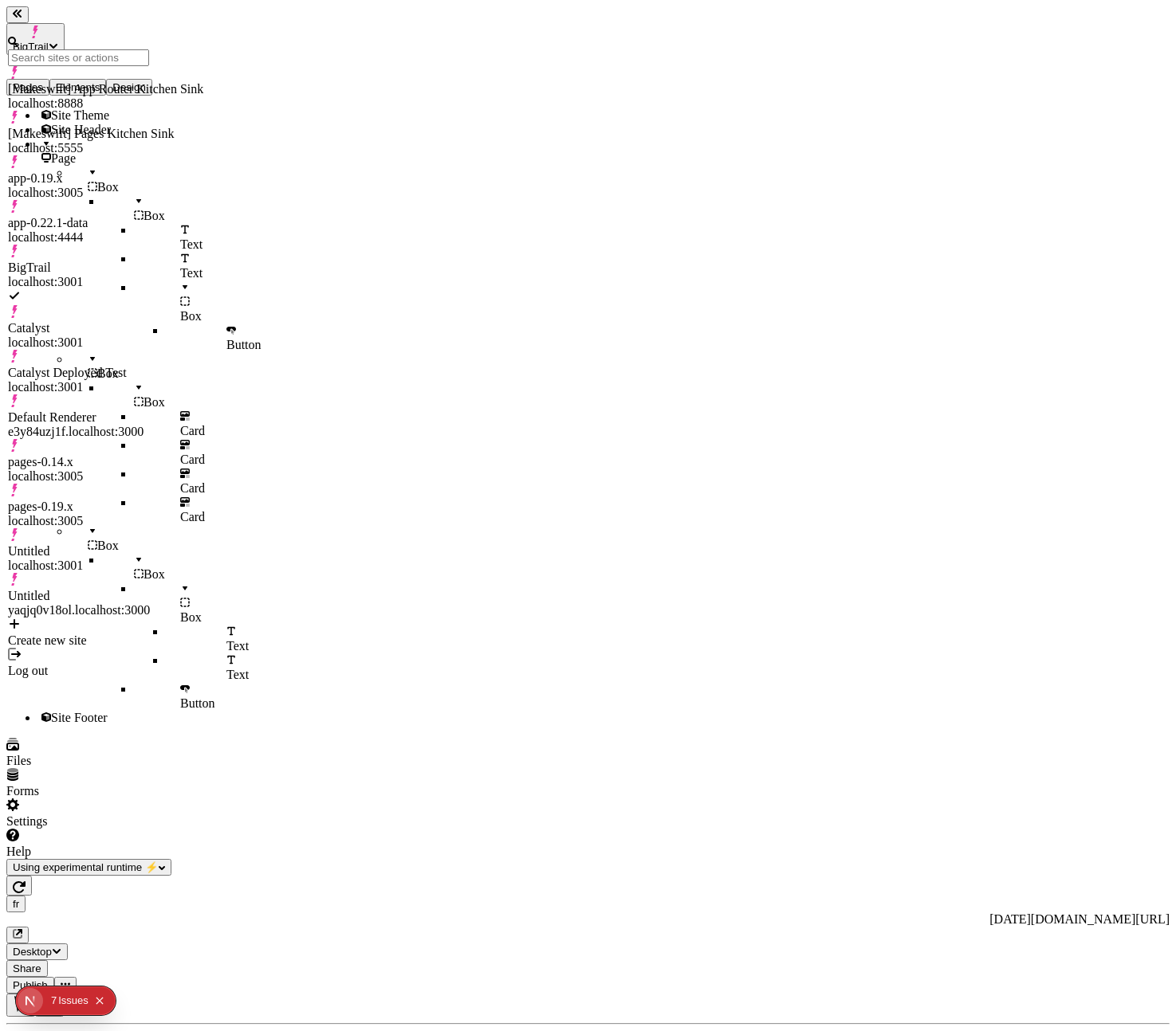
click at [125, 111] on div "[Makeswift] Pages Kitchen Sink localhost:5555" at bounding box center [105, 133] width 195 height 45
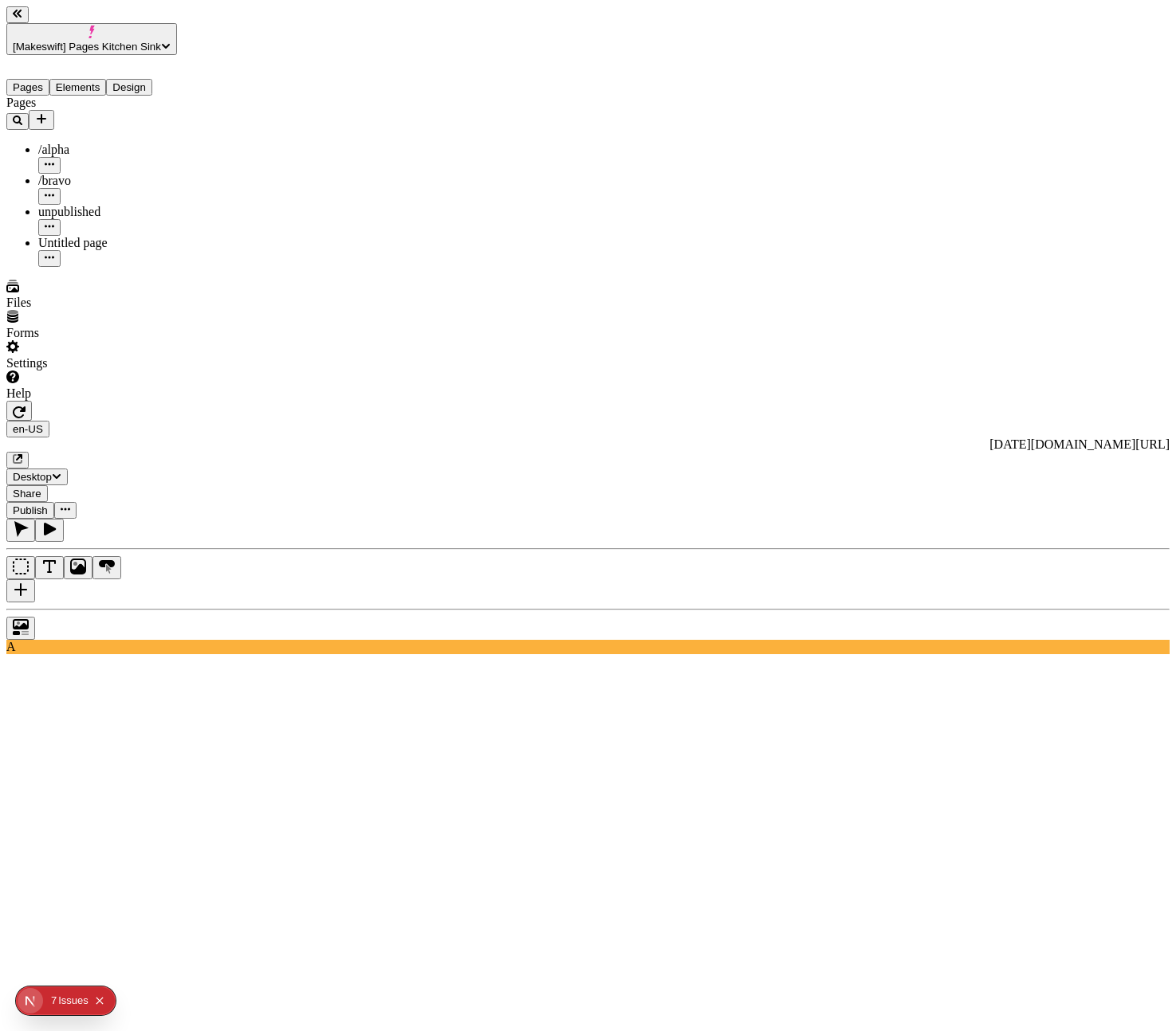
click at [23, 454] on icon "button" at bounding box center [18, 459] width 10 height 10
click at [48, 505] on span "Publish" at bounding box center [30, 510] width 35 height 12
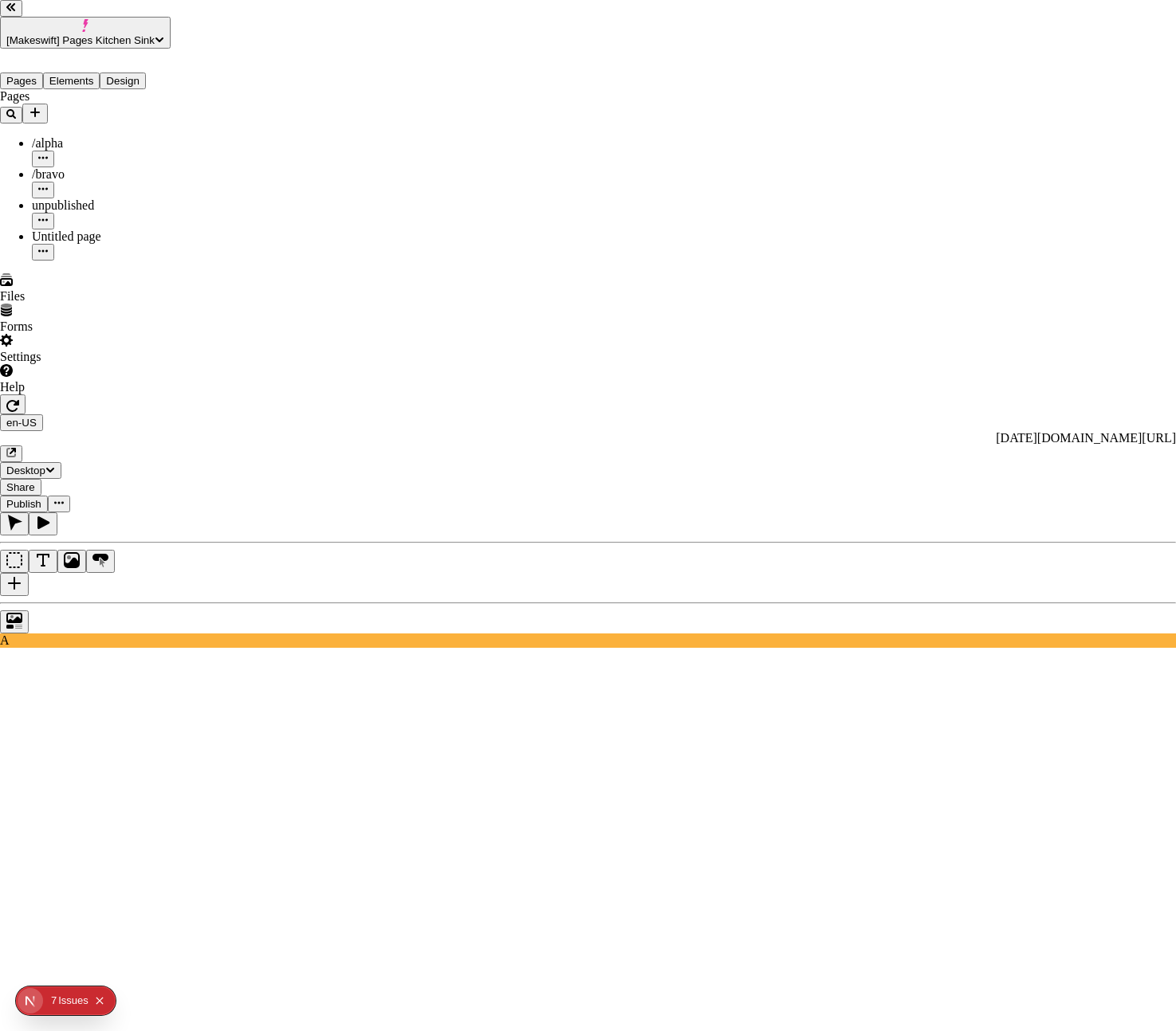
click at [748, 361] on div "Preview" at bounding box center [761, 345] width 141 height 30
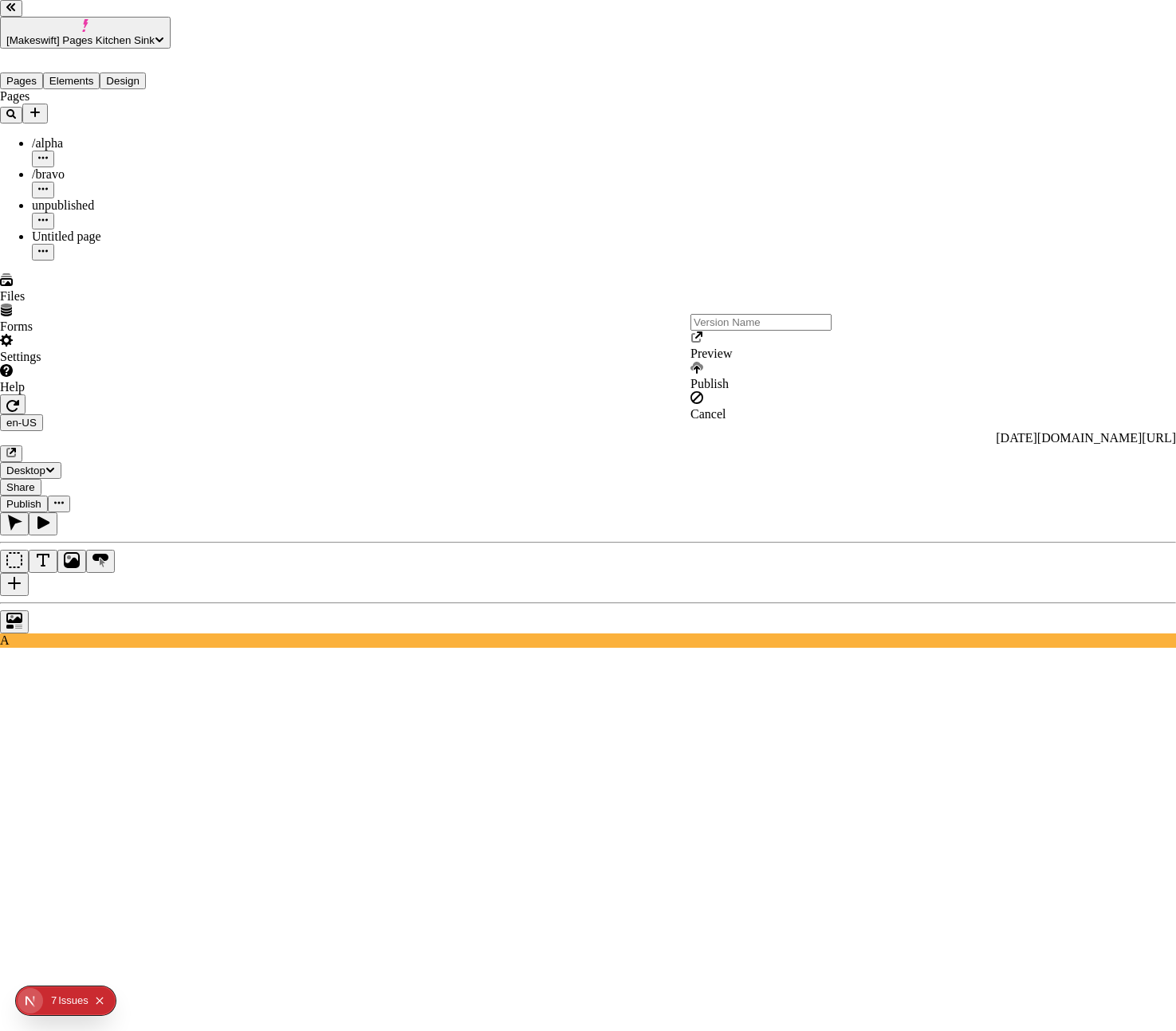
click at [753, 361] on div "Preview" at bounding box center [761, 345] width 141 height 30
